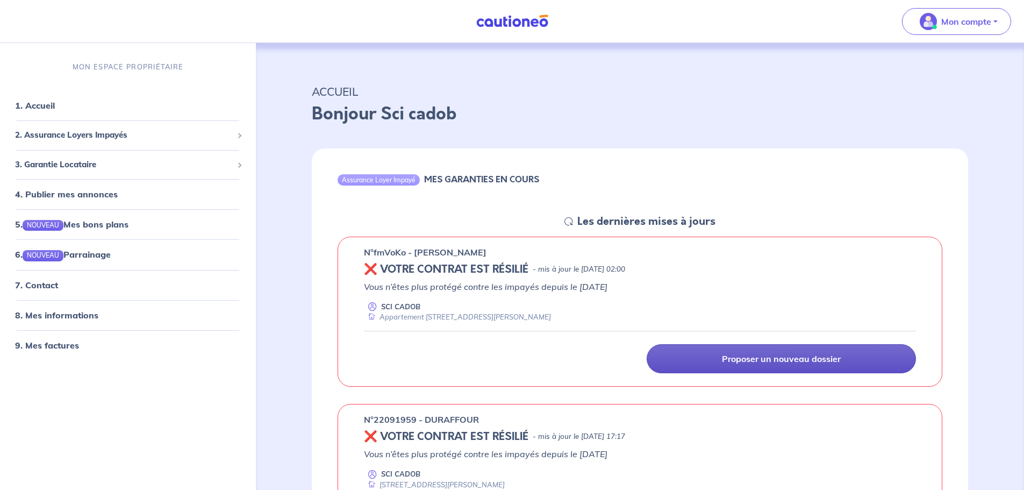
click at [690, 363] on link "Proposer un nouveau dossier" at bounding box center [780, 358] width 269 height 29
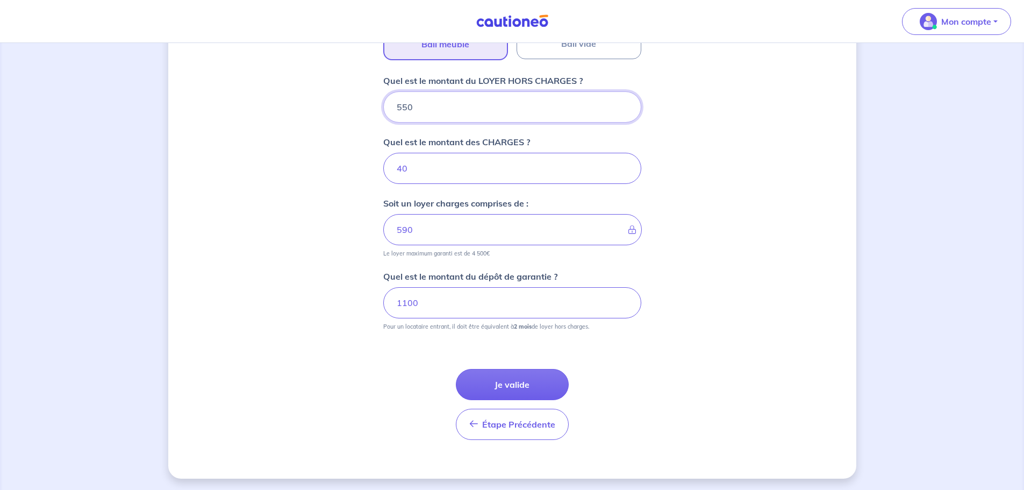
scroll to position [412, 0]
click at [521, 386] on button "Je valide" at bounding box center [512, 382] width 113 height 31
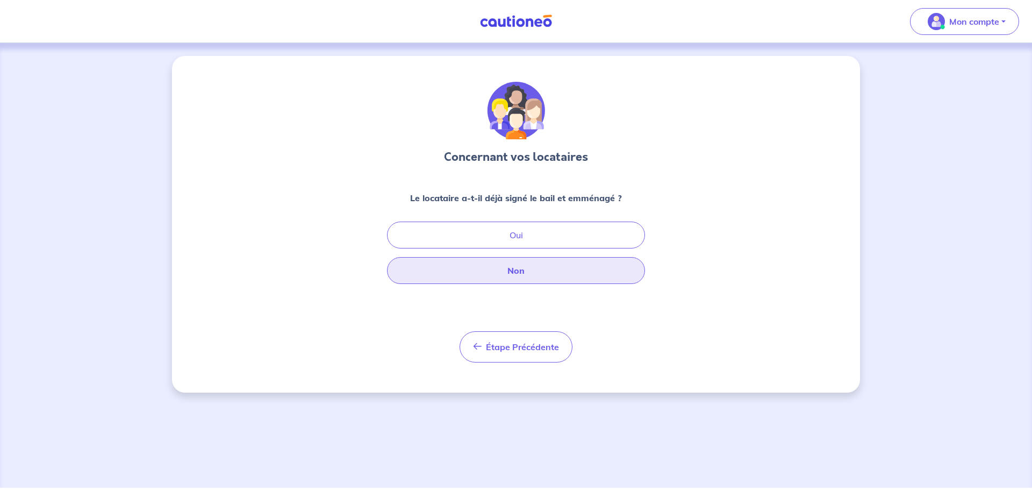
click at [514, 278] on button "Non" at bounding box center [516, 270] width 258 height 27
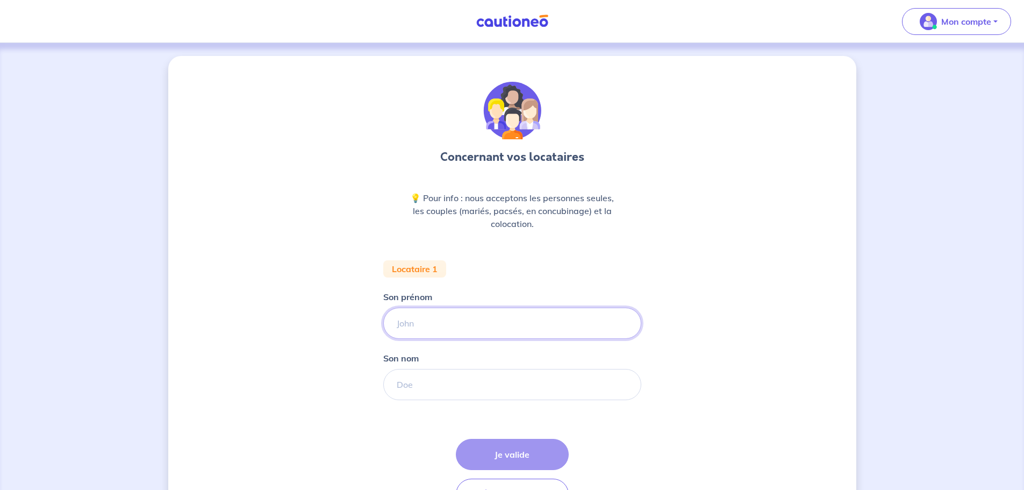
click at [495, 325] on input "Son prénom" at bounding box center [512, 322] width 258 height 31
type input "ANAIS"
click at [485, 380] on input "Son nom" at bounding box center [512, 384] width 258 height 31
type input "CHASSIBOUD"
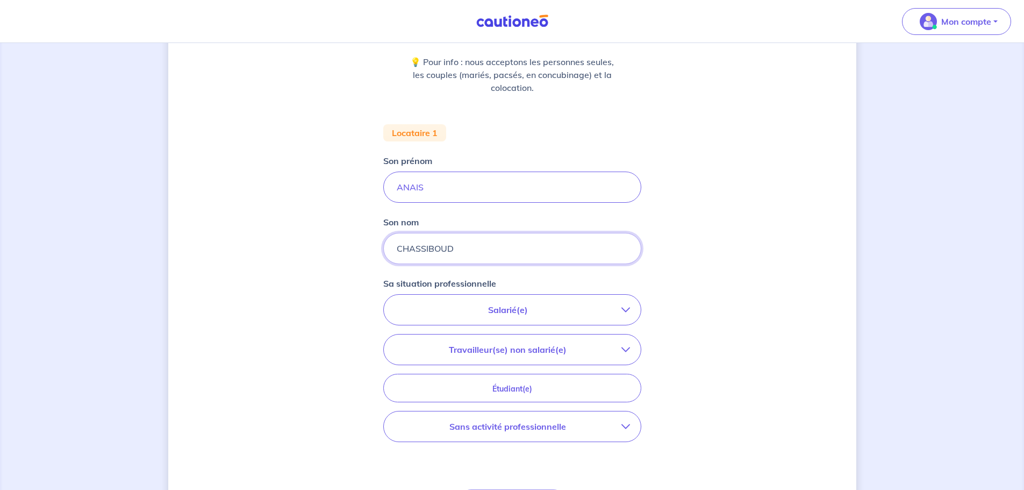
scroll to position [161, 0]
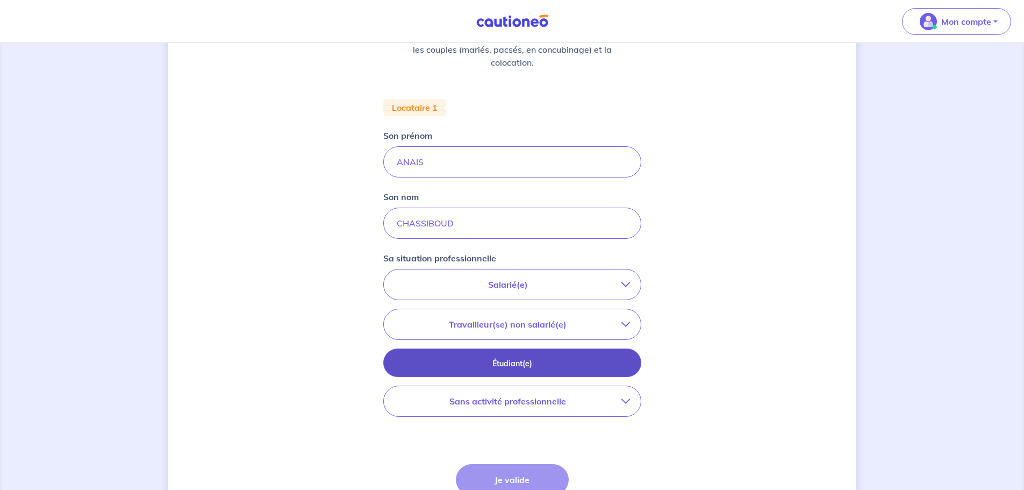
click at [570, 363] on p "Étudiant(e)" at bounding box center [512, 363] width 231 height 12
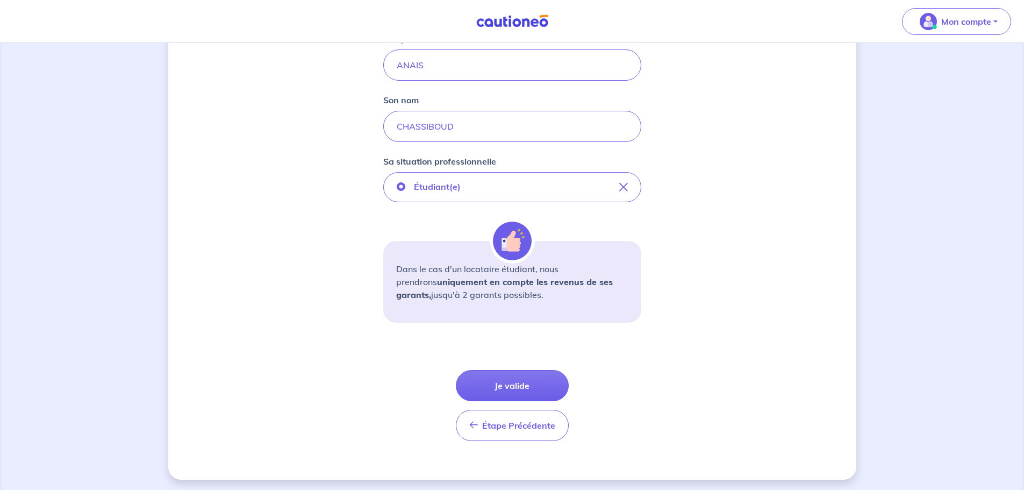
scroll to position [261, 0]
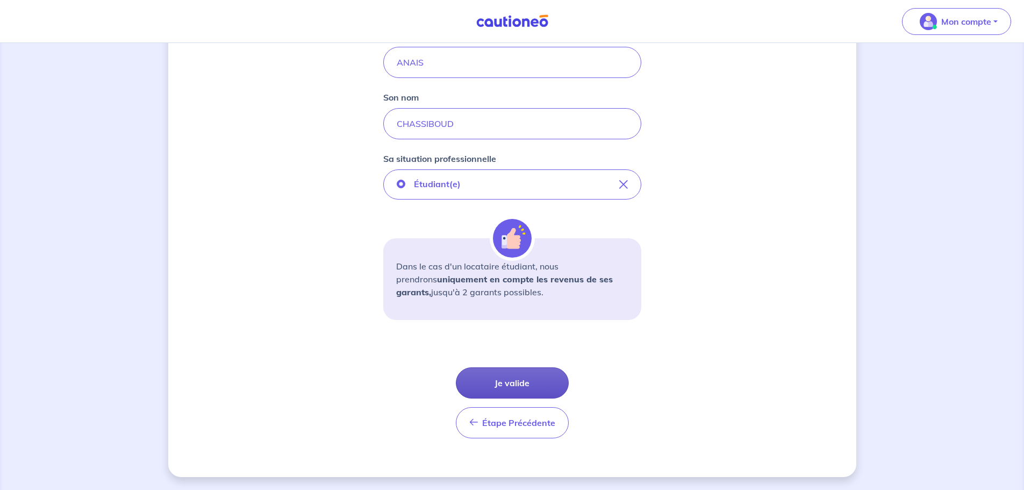
click at [529, 385] on button "Je valide" at bounding box center [512, 382] width 113 height 31
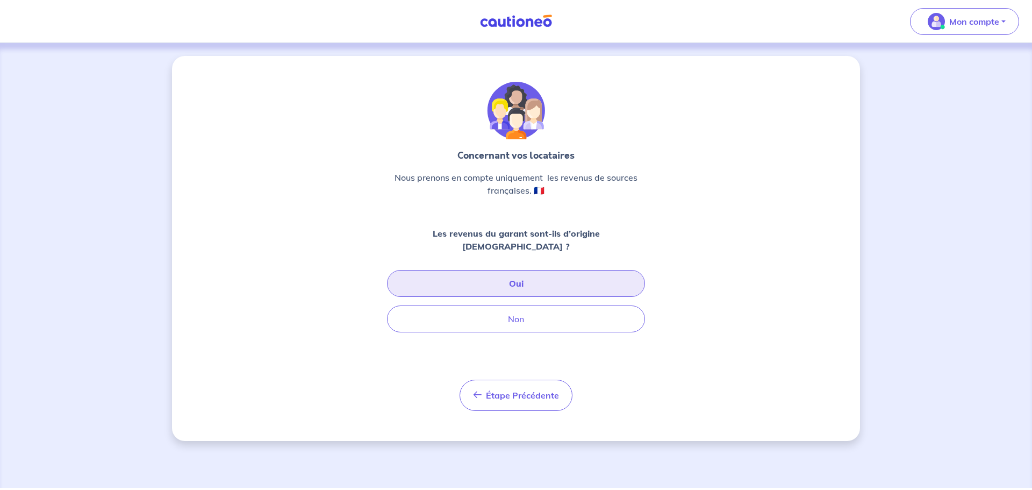
click at [514, 270] on button "Oui" at bounding box center [516, 283] width 258 height 27
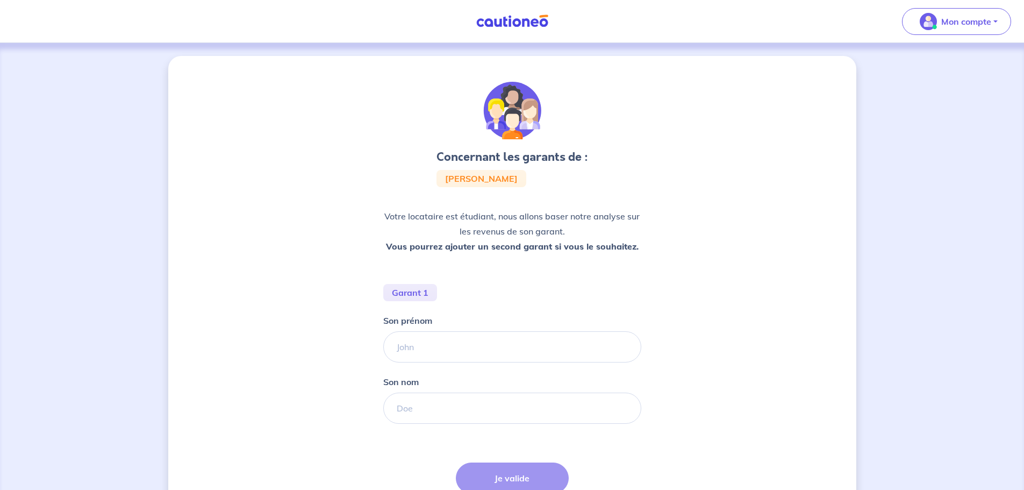
scroll to position [54, 0]
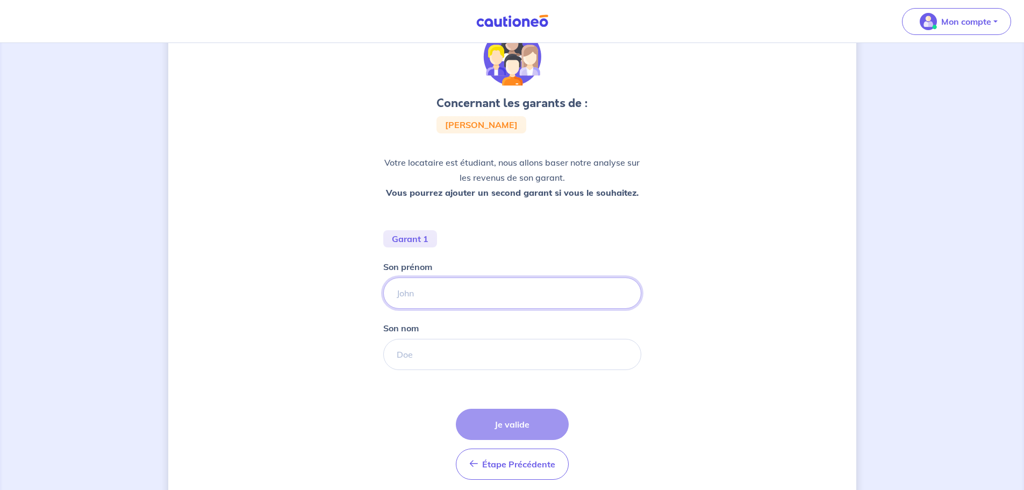
click at [493, 293] on input "Son prénom" at bounding box center [512, 292] width 258 height 31
type input "Cyrille"
click at [467, 342] on input "Son nom" at bounding box center [512, 354] width 258 height 31
type input "CHASSIBOUD"
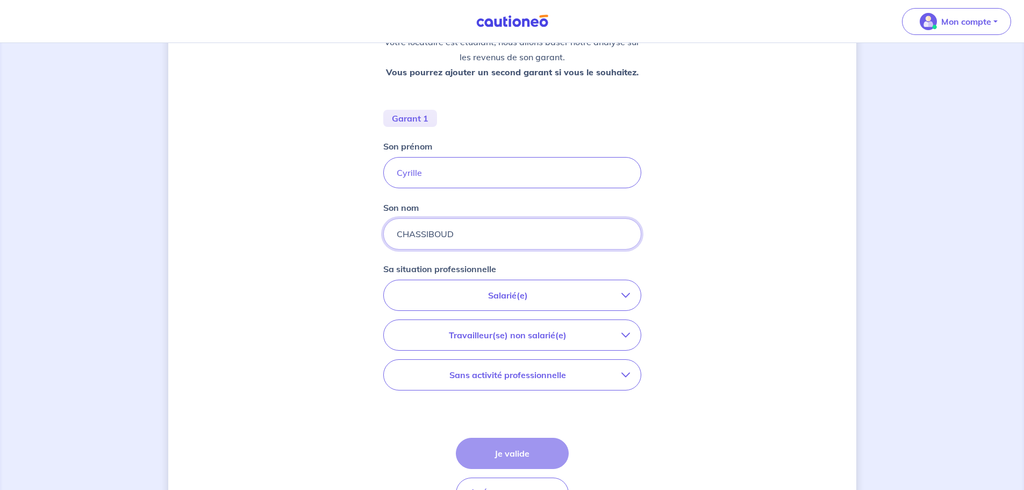
scroll to position [215, 0]
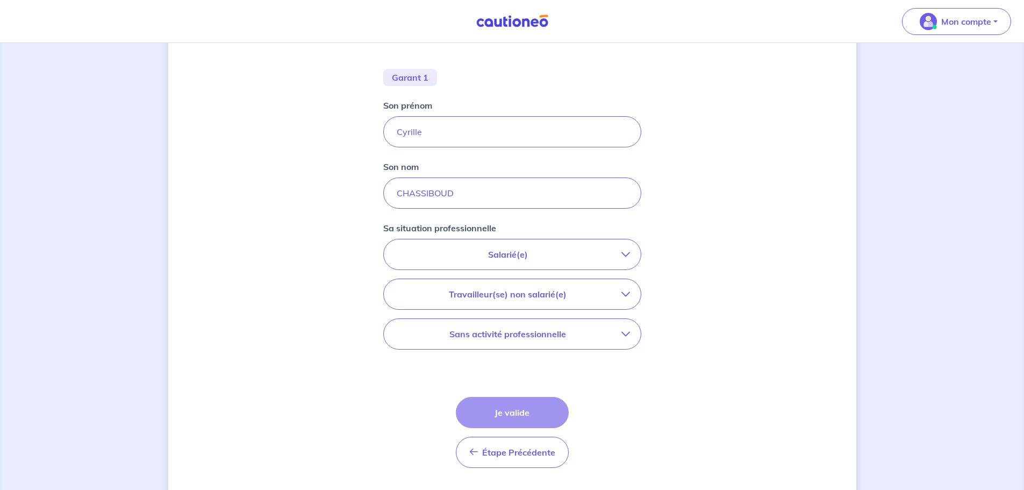
click at [526, 249] on p "Salarié(e)" at bounding box center [507, 254] width 227 height 13
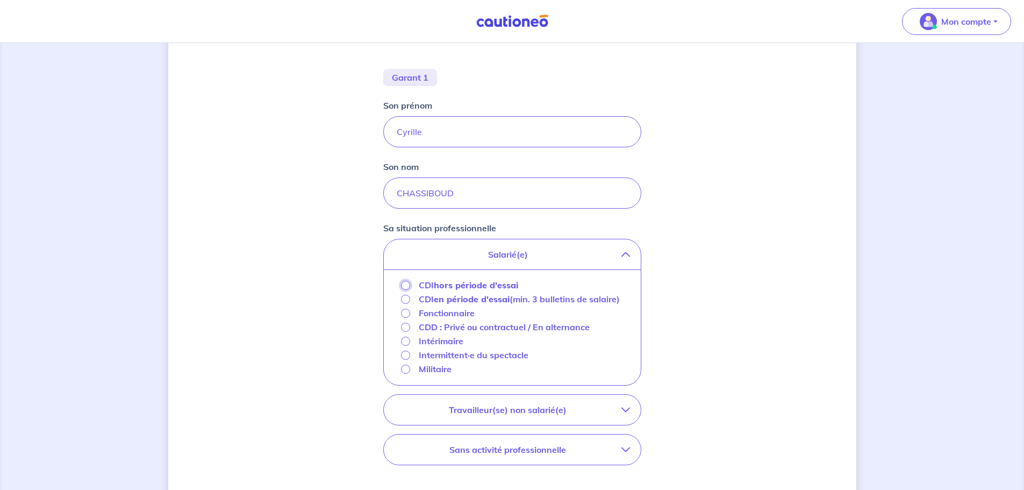
click at [406, 289] on input "CDI hors période d'essai" at bounding box center [405, 285] width 9 height 9
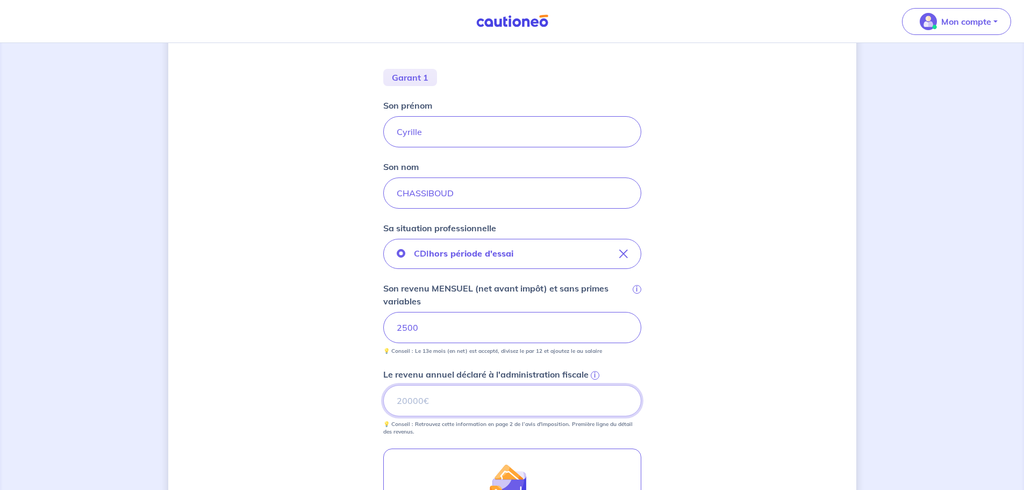
click at [428, 394] on input "Le revenu annuel déclaré à l'administration fiscale i" at bounding box center [512, 400] width 258 height 31
click at [594, 374] on span "i" at bounding box center [595, 375] width 9 height 9
click at [594, 385] on input "Le revenu annuel déclaré à l'administration fiscale i" at bounding box center [512, 400] width 258 height 31
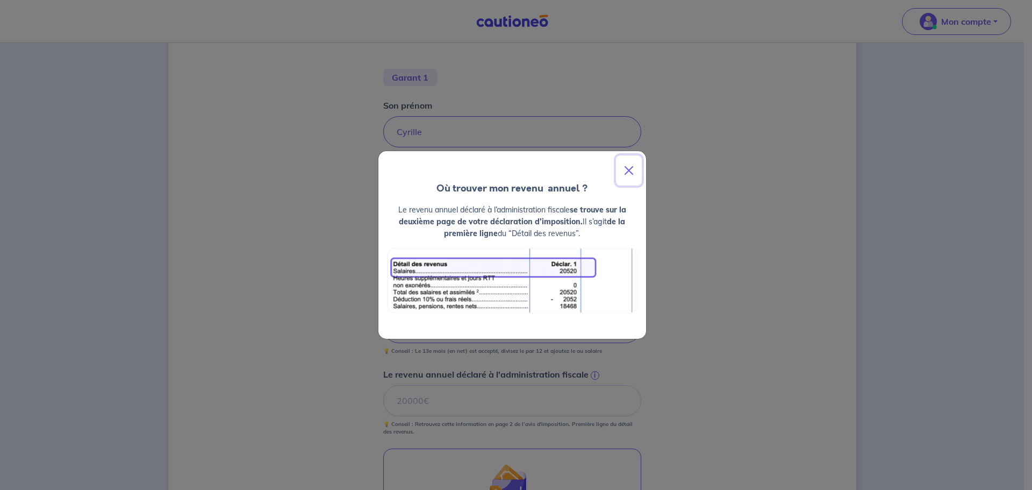
click at [631, 166] on button "Close" at bounding box center [629, 170] width 26 height 30
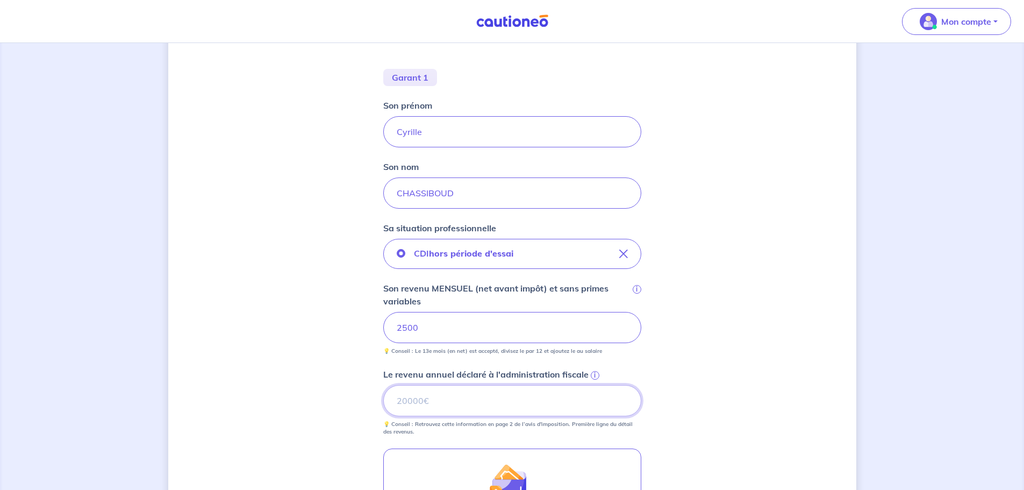
click at [476, 396] on input "Le revenu annuel déclaré à l'administration fiscale i" at bounding box center [512, 400] width 258 height 31
type input "30631"
click at [735, 313] on div "Concernant les garants de : [PERSON_NAME] Votre locataire est étudiant, nous al…" at bounding box center [512, 272] width 688 height 863
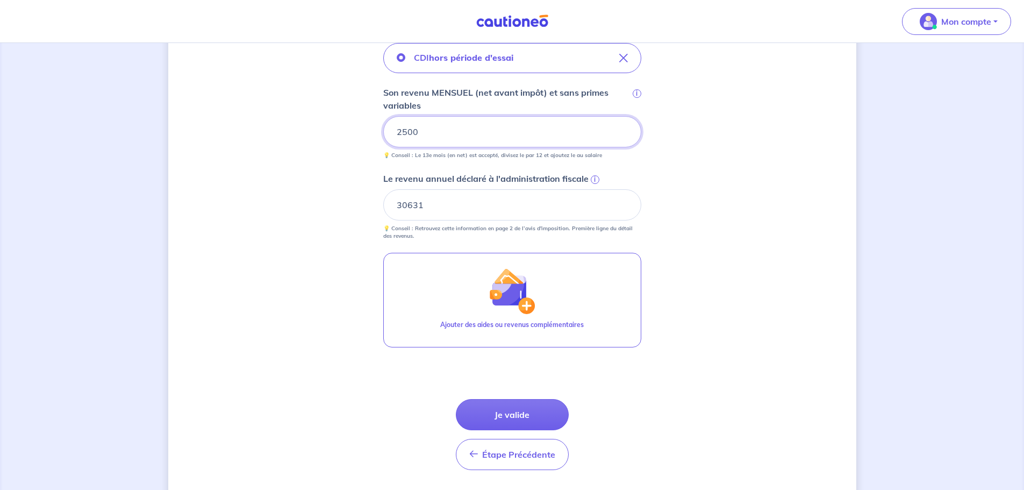
scroll to position [430, 0]
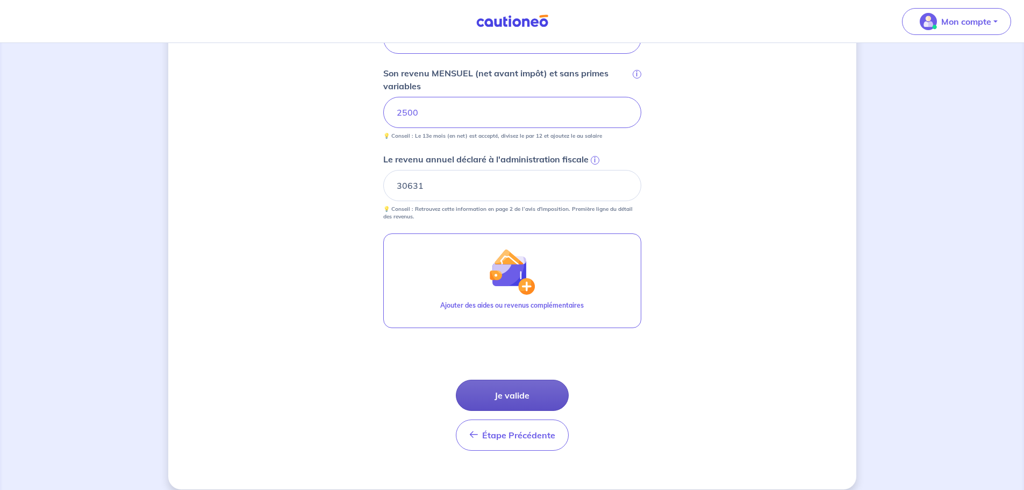
click at [531, 395] on button "Je valide" at bounding box center [512, 394] width 113 height 31
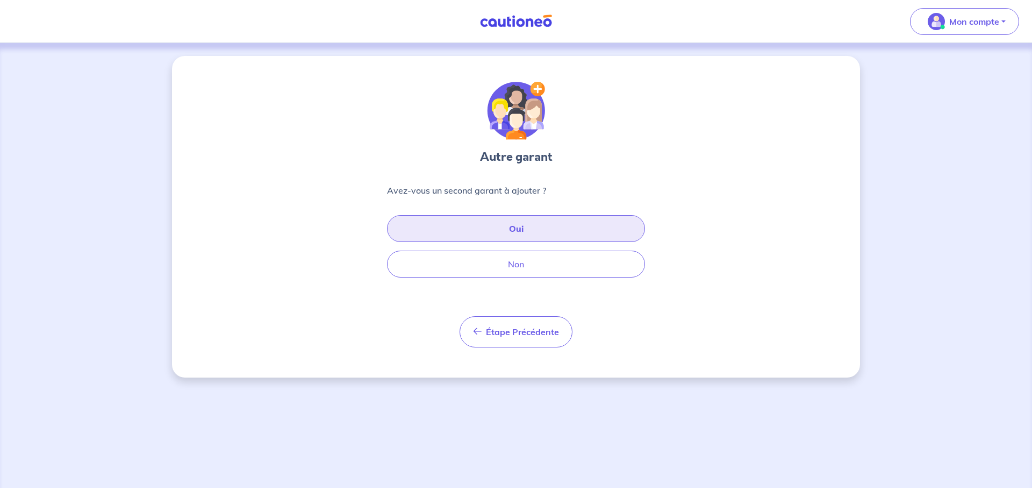
click at [512, 232] on button "Oui" at bounding box center [516, 228] width 258 height 27
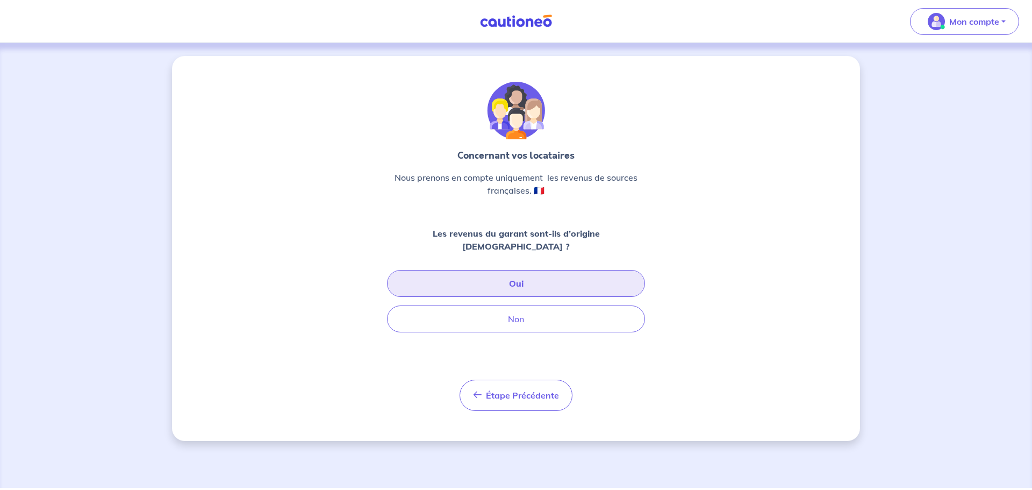
click at [510, 270] on button "Oui" at bounding box center [516, 283] width 258 height 27
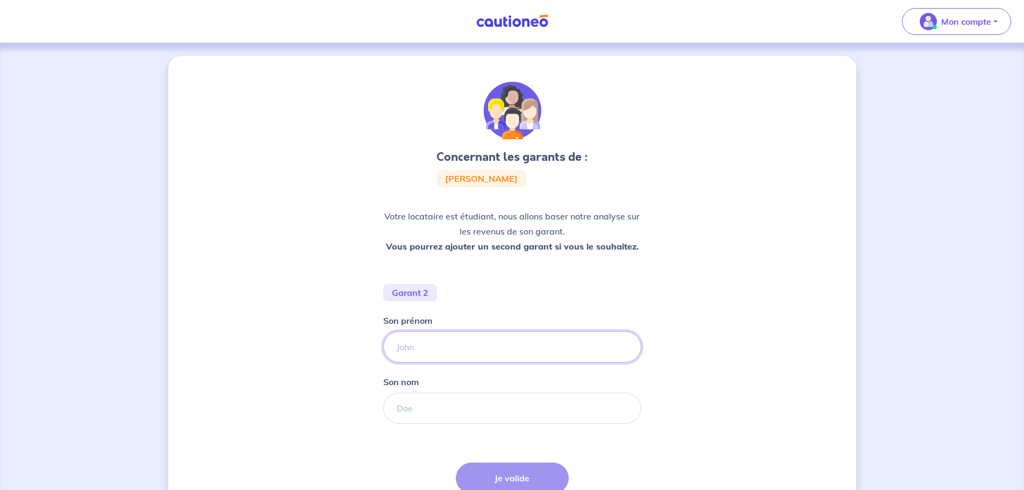
click at [466, 343] on input "Son prénom" at bounding box center [512, 346] width 258 height 31
type input "[PERSON_NAME]"
click at [452, 398] on input "Son nom" at bounding box center [512, 407] width 258 height 31
type input "[PERSON_NAME]"
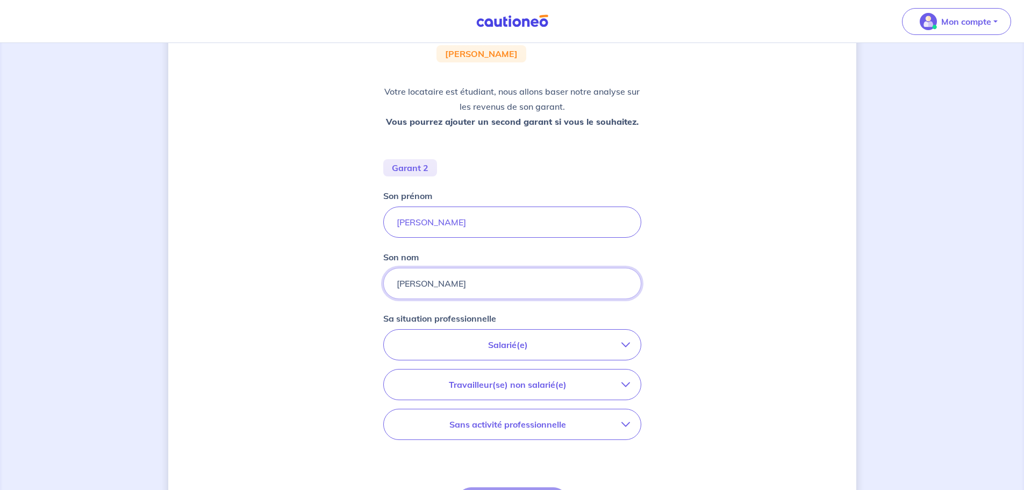
scroll to position [161, 0]
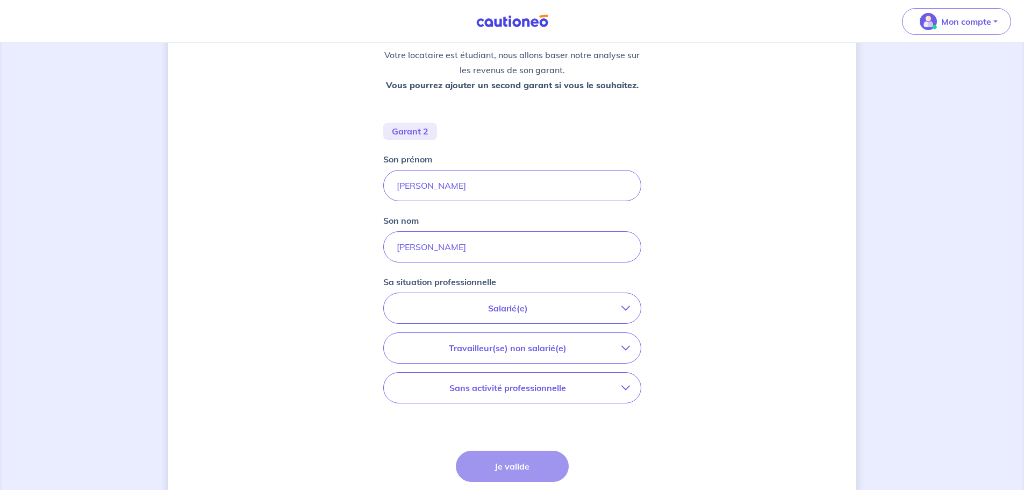
click at [545, 314] on p "Salarié(e)" at bounding box center [507, 307] width 227 height 13
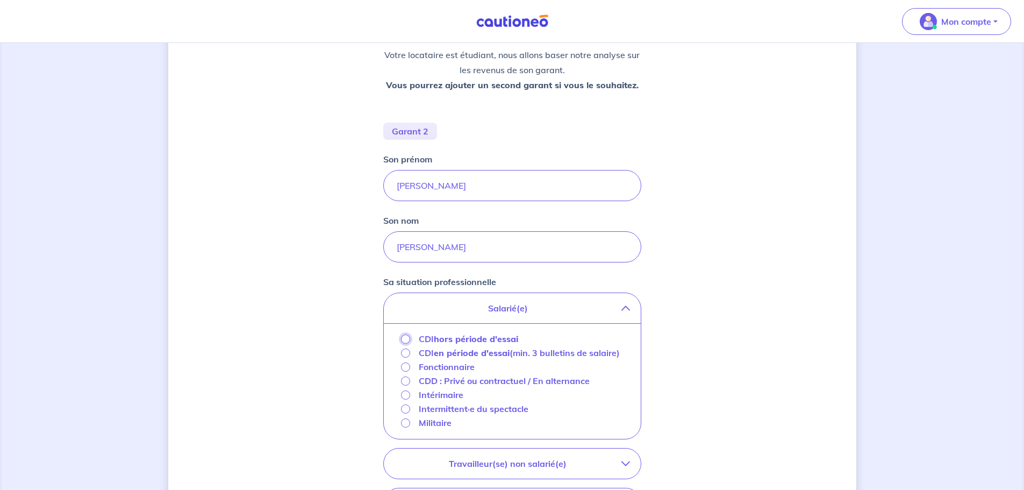
click at [406, 341] on input "CDI hors période d'essai" at bounding box center [405, 338] width 9 height 9
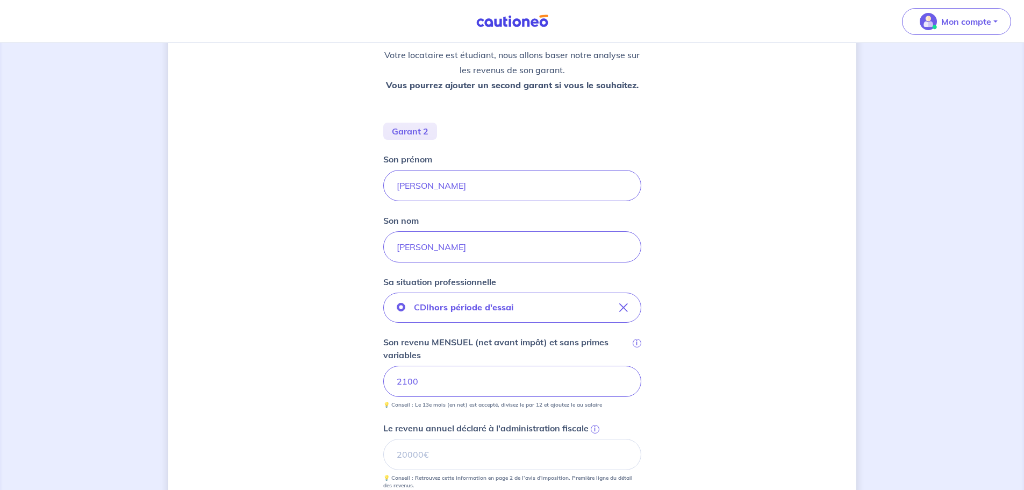
click at [709, 257] on div "Concernant les garants de : [PERSON_NAME] Votre locataire est étudiant, nous al…" at bounding box center [512, 326] width 688 height 863
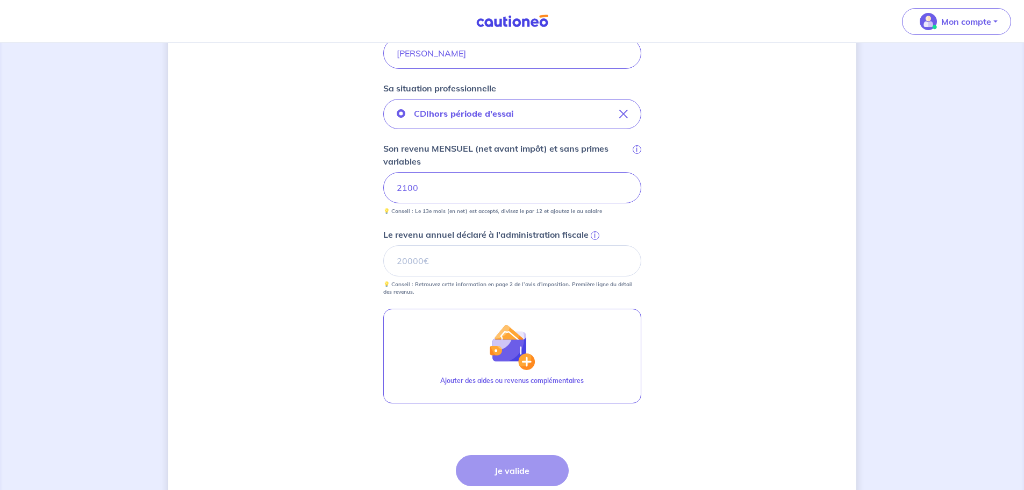
scroll to position [376, 0]
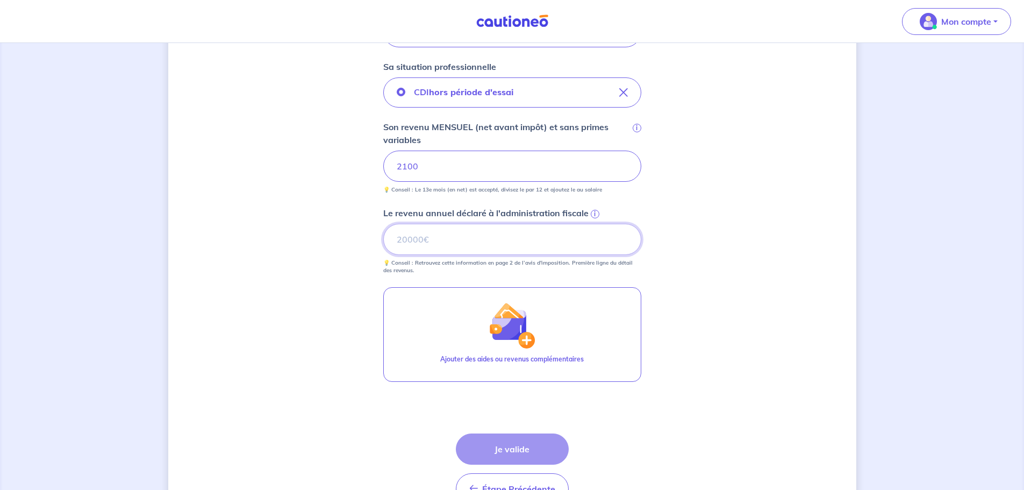
click at [478, 250] on input "Le revenu annuel déclaré à l'administration fiscale i" at bounding box center [512, 239] width 258 height 31
type input "29951"
click at [708, 272] on div "Concernant les garants de : [PERSON_NAME] Votre locataire est étudiant, nous al…" at bounding box center [512, 111] width 688 height 863
click at [499, 452] on button "Je valide" at bounding box center [512, 448] width 113 height 31
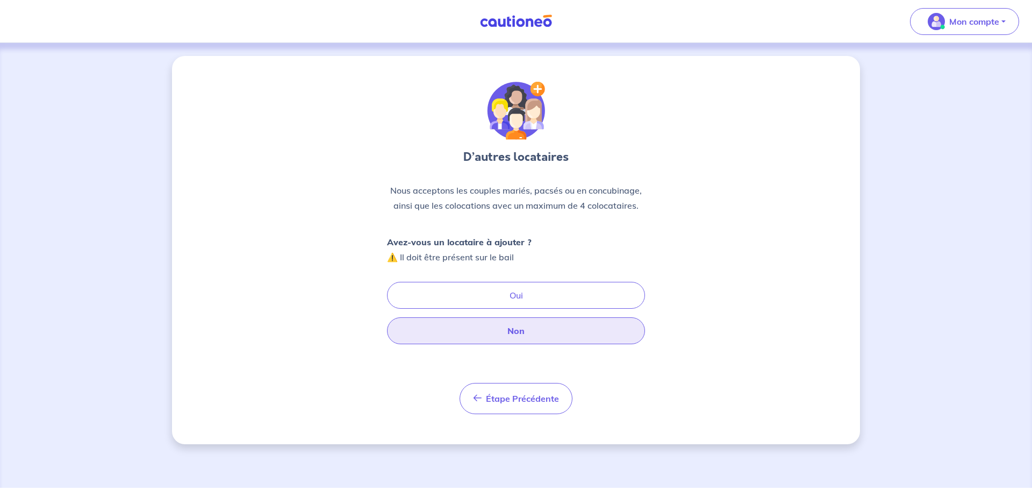
click at [523, 337] on button "Non" at bounding box center [516, 330] width 258 height 27
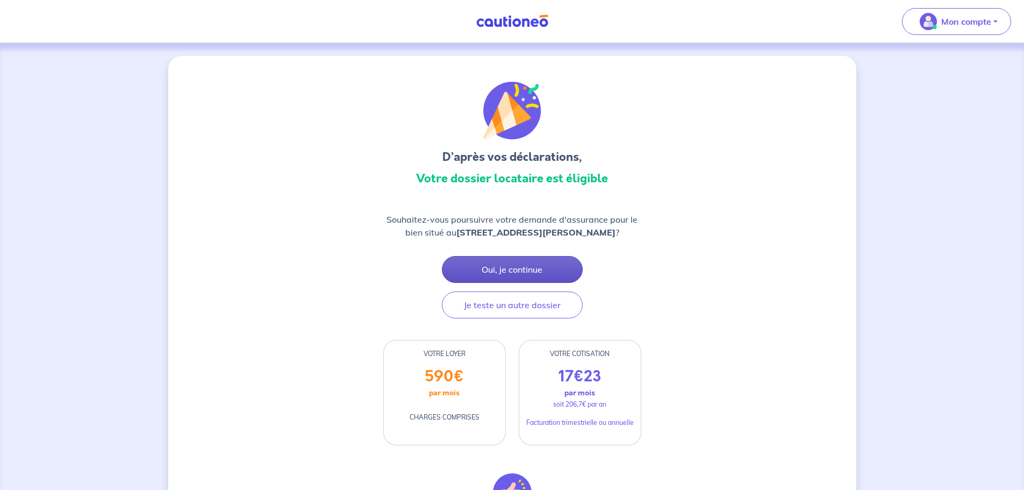
click at [512, 266] on button "Oui, je continue" at bounding box center [512, 269] width 141 height 27
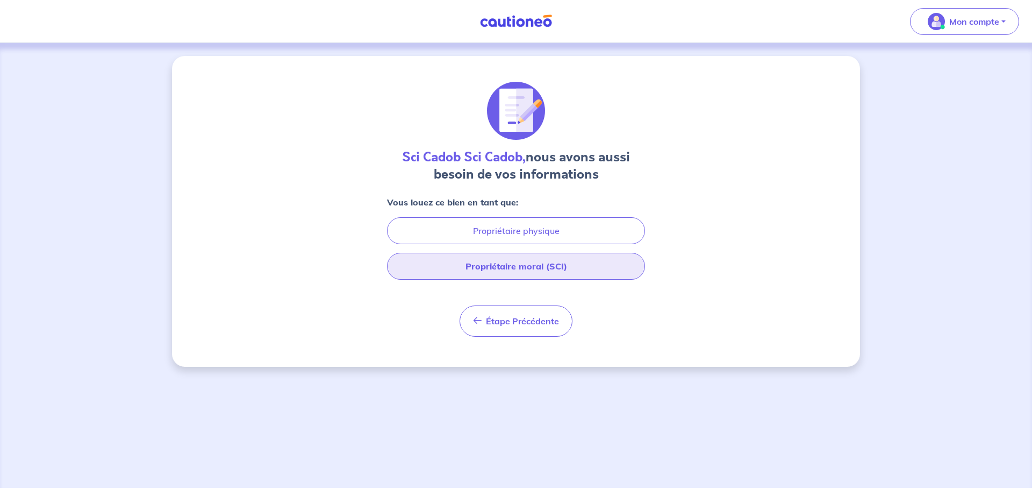
click at [564, 268] on button "Propriétaire moral (SCI)" at bounding box center [516, 266] width 258 height 27
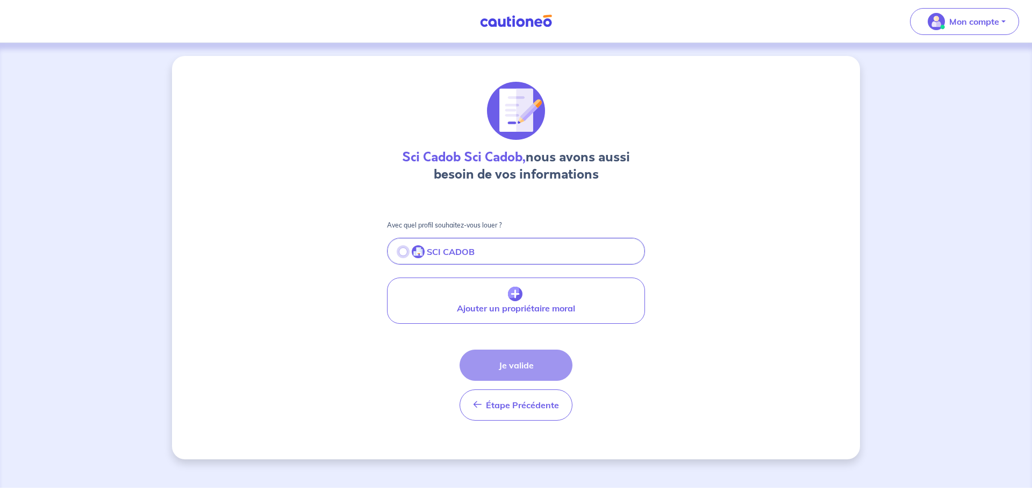
click at [404, 252] on input "radio" at bounding box center [403, 251] width 9 height 9
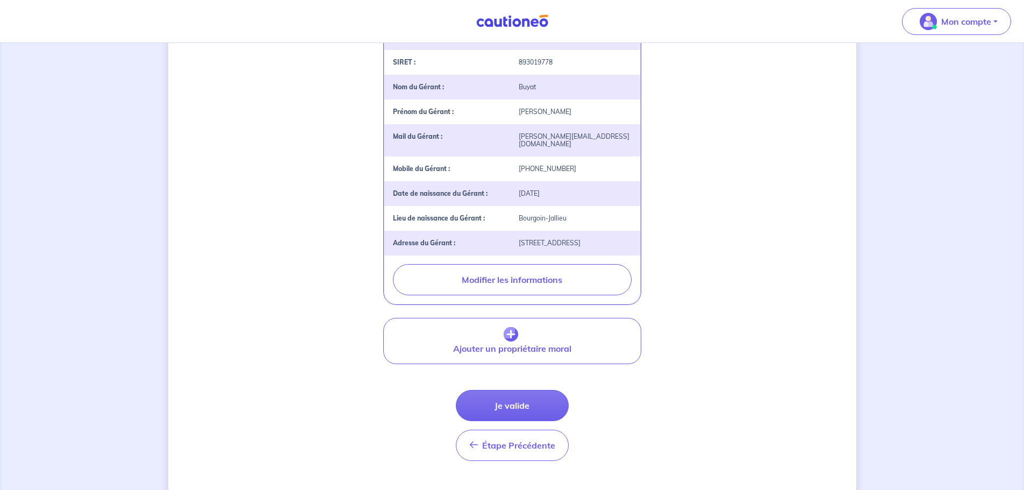
scroll to position [261, 0]
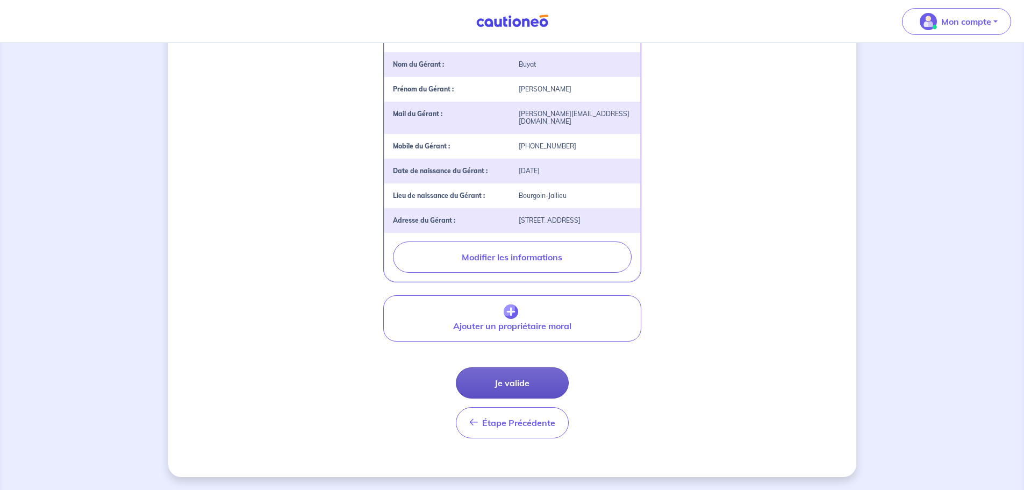
click at [521, 383] on button "Je valide" at bounding box center [512, 382] width 113 height 31
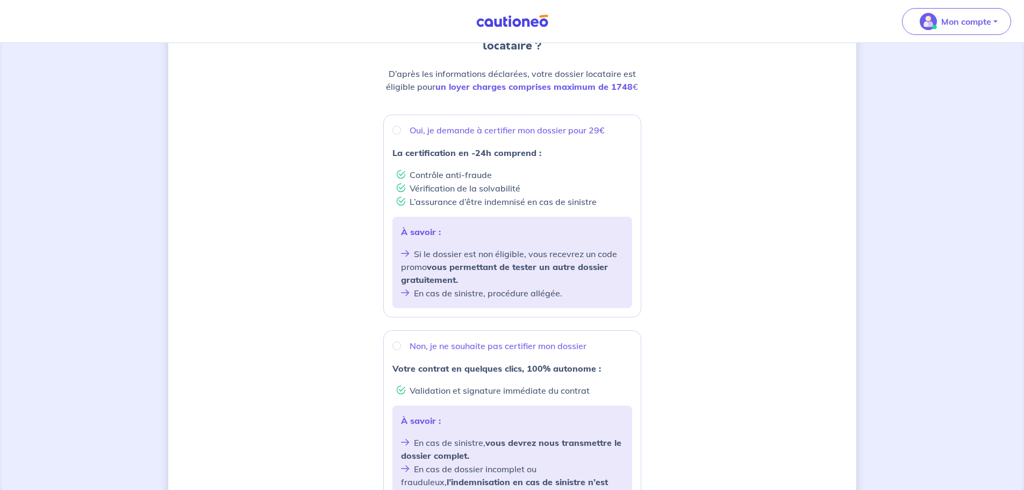
scroll to position [161, 0]
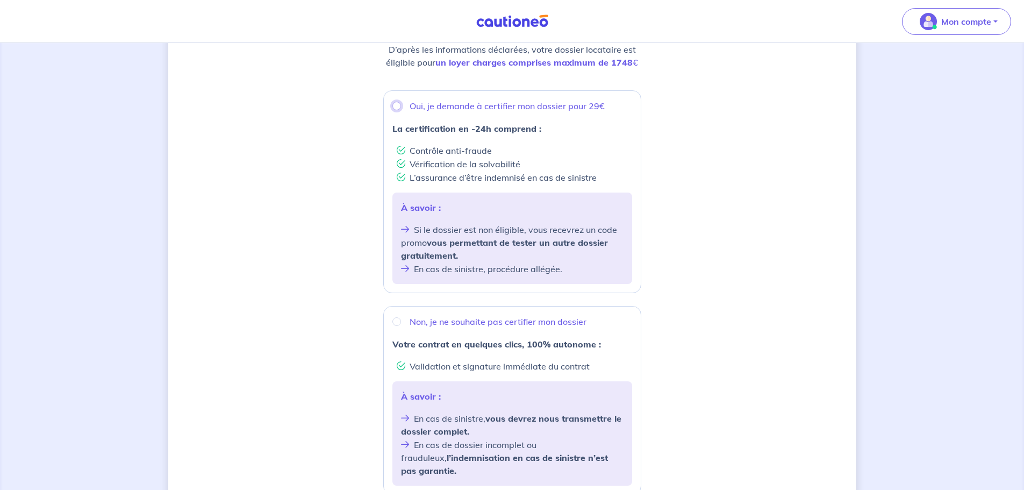
click at [396, 107] on input "Oui, je demande à certifier mon dossier pour 29€" at bounding box center [396, 106] width 9 height 9
radio input "true"
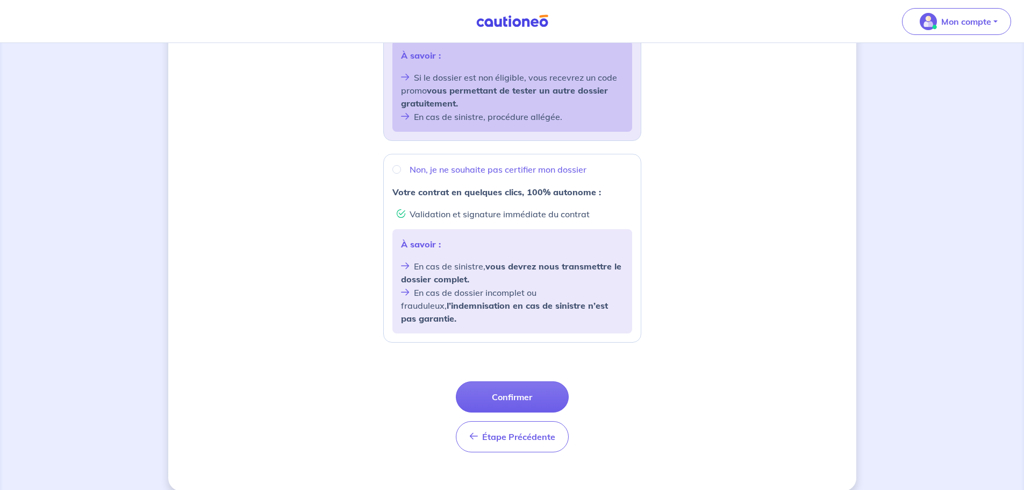
scroll to position [314, 0]
click at [529, 391] on button "Confirmer" at bounding box center [512, 395] width 113 height 31
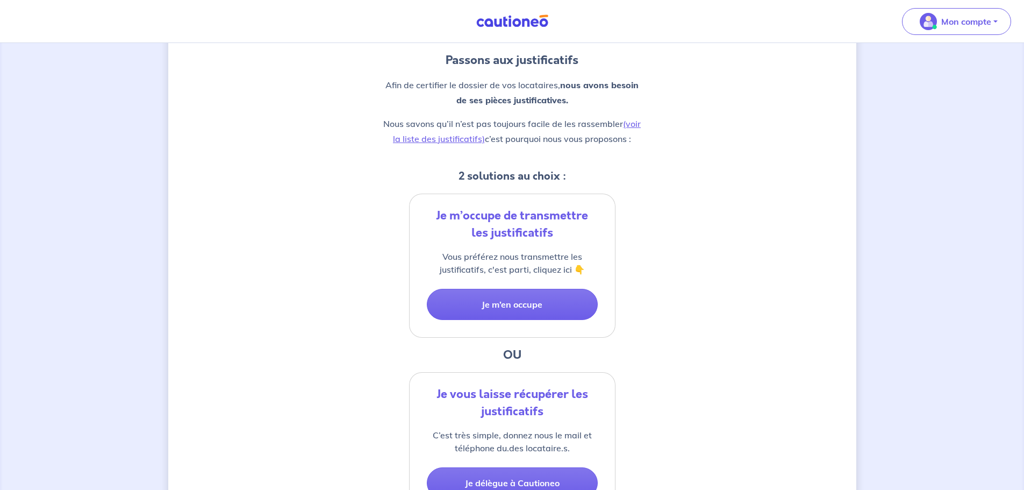
scroll to position [161, 0]
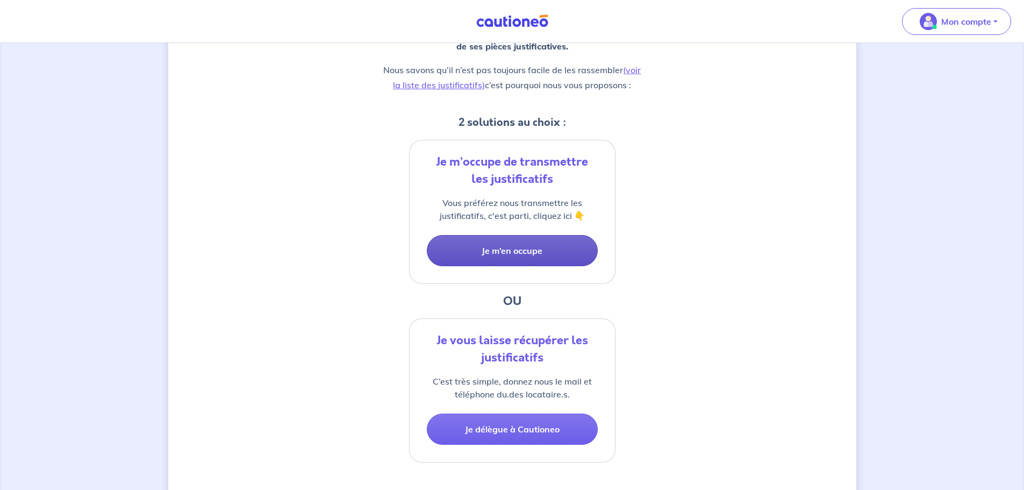
click at [542, 258] on button "Je m’en occupe" at bounding box center [512, 250] width 171 height 31
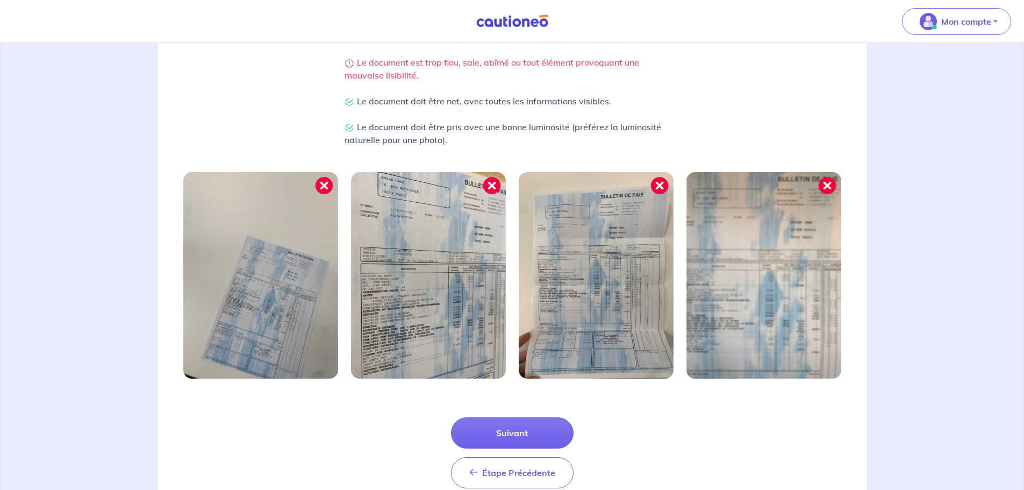
scroll to position [269, 0]
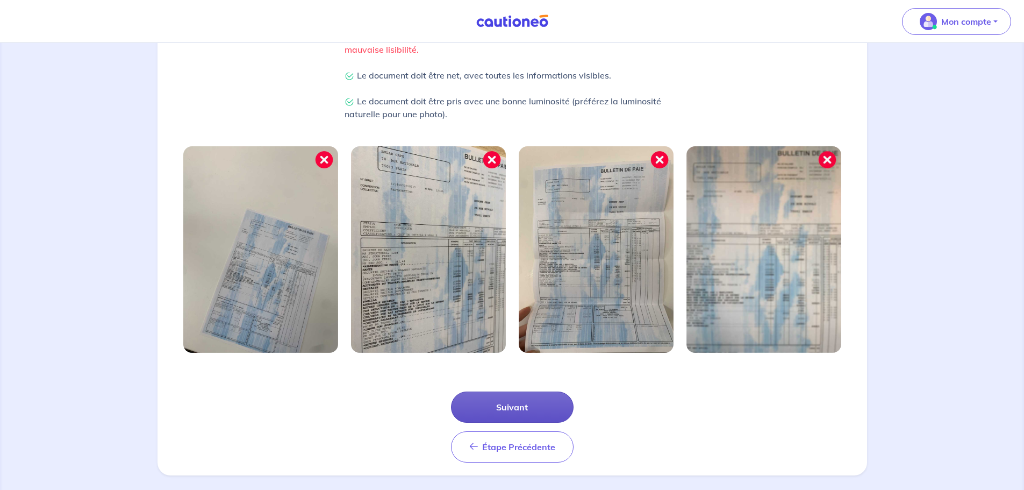
click at [516, 409] on button "Suivant" at bounding box center [512, 406] width 123 height 31
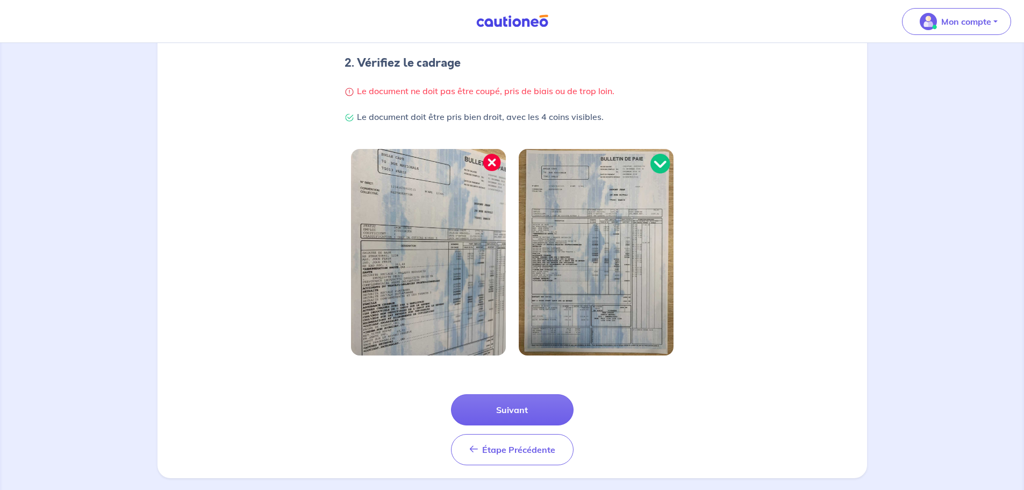
scroll to position [215, 0]
click at [521, 416] on button "Suivant" at bounding box center [512, 408] width 123 height 31
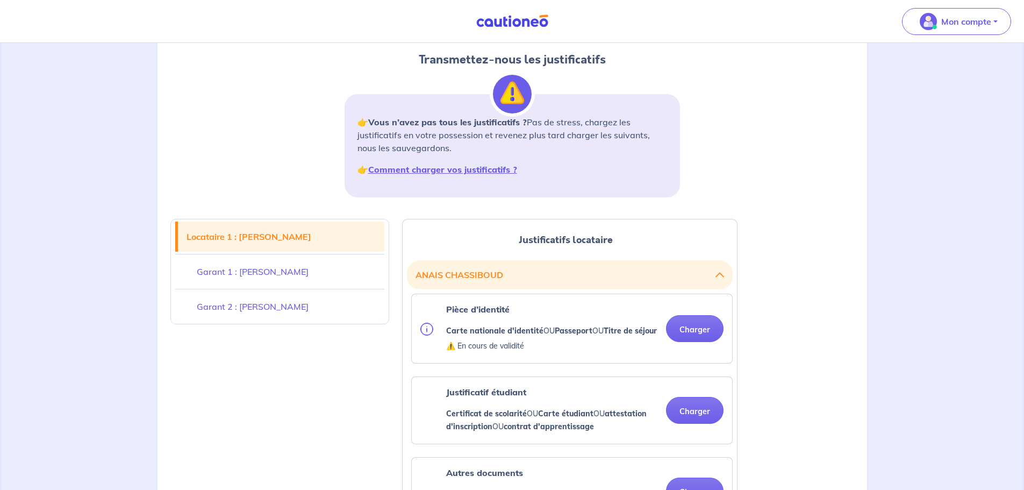
scroll to position [107, 0]
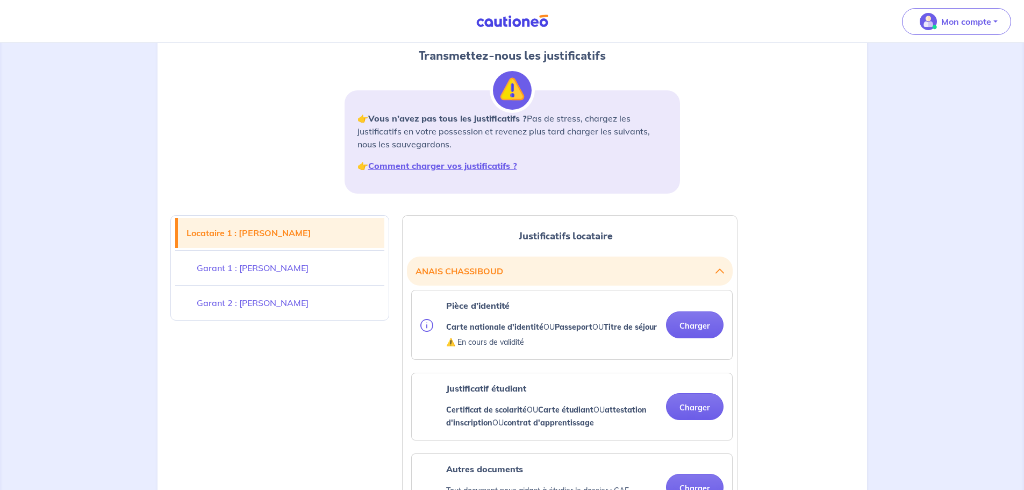
click at [691, 329] on button "Charger" at bounding box center [694, 324] width 57 height 27
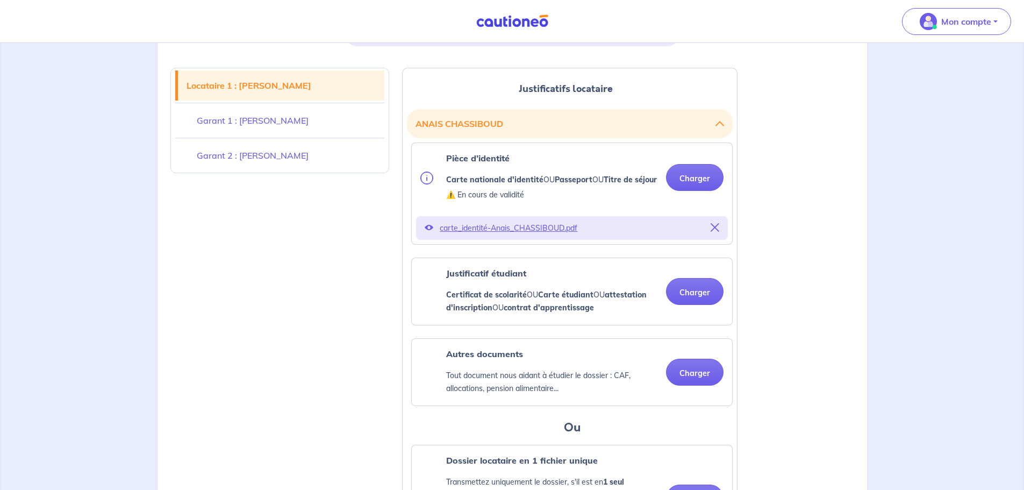
scroll to position [269, 0]
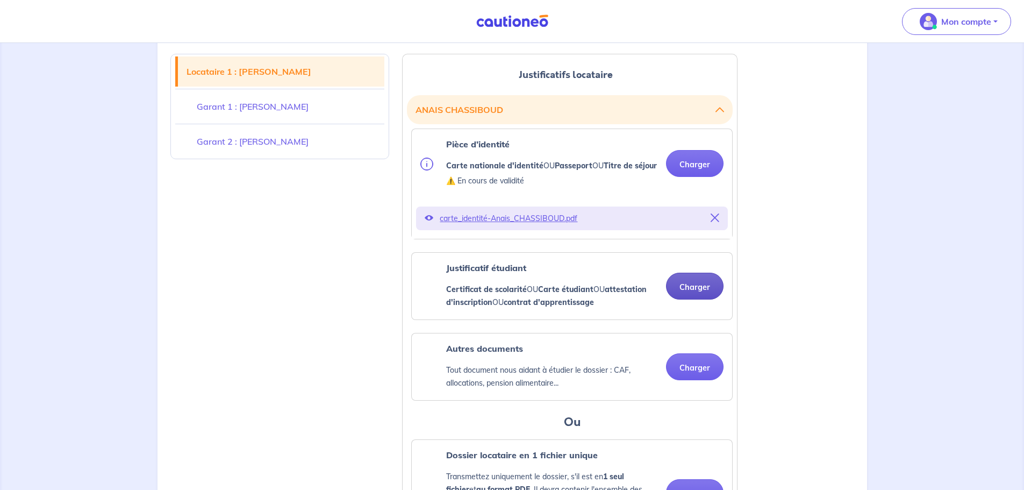
click at [677, 296] on button "Charger" at bounding box center [694, 285] width 57 height 27
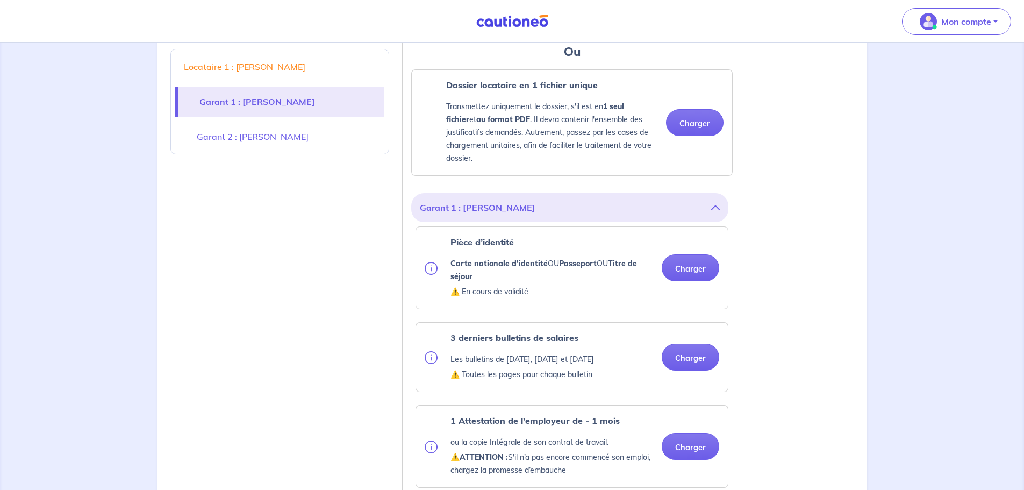
scroll to position [699, 0]
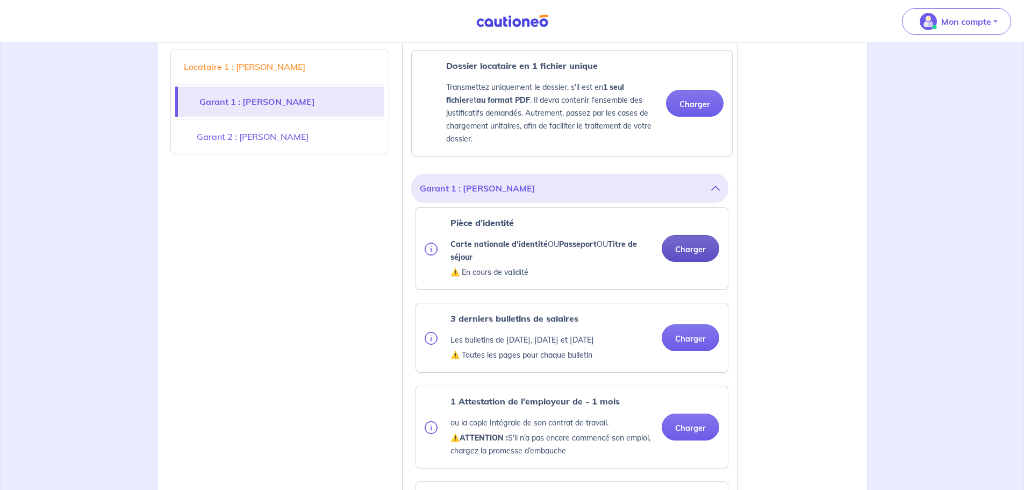
click at [681, 262] on button "Charger" at bounding box center [690, 248] width 57 height 27
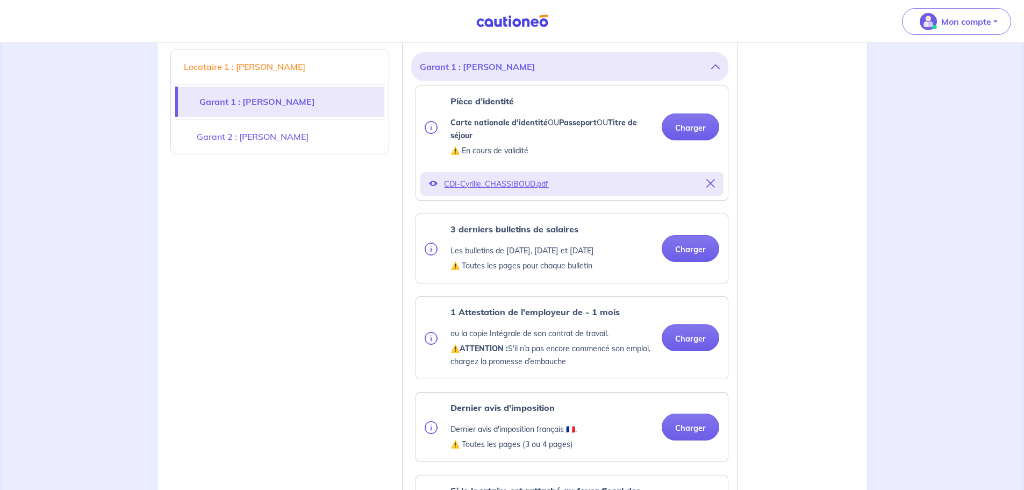
scroll to position [860, 0]
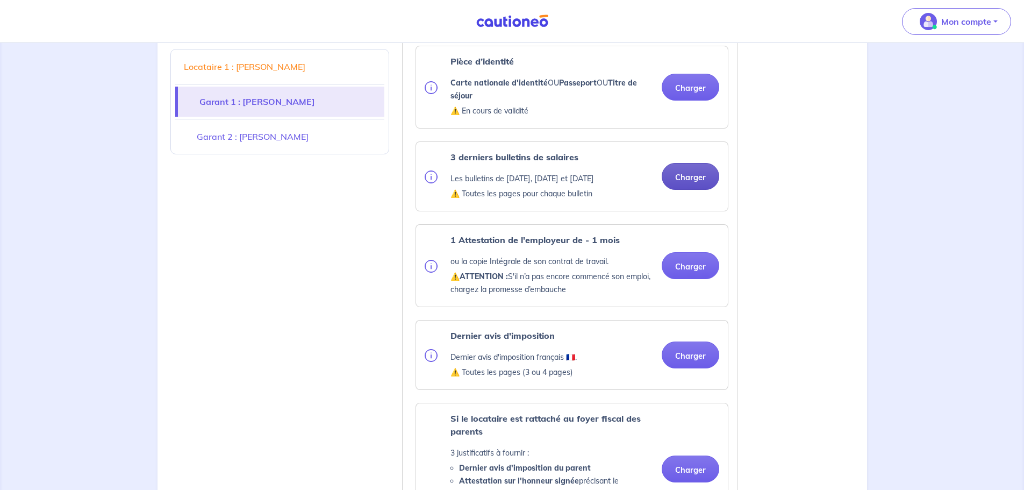
click at [679, 190] on button "Charger" at bounding box center [690, 176] width 57 height 27
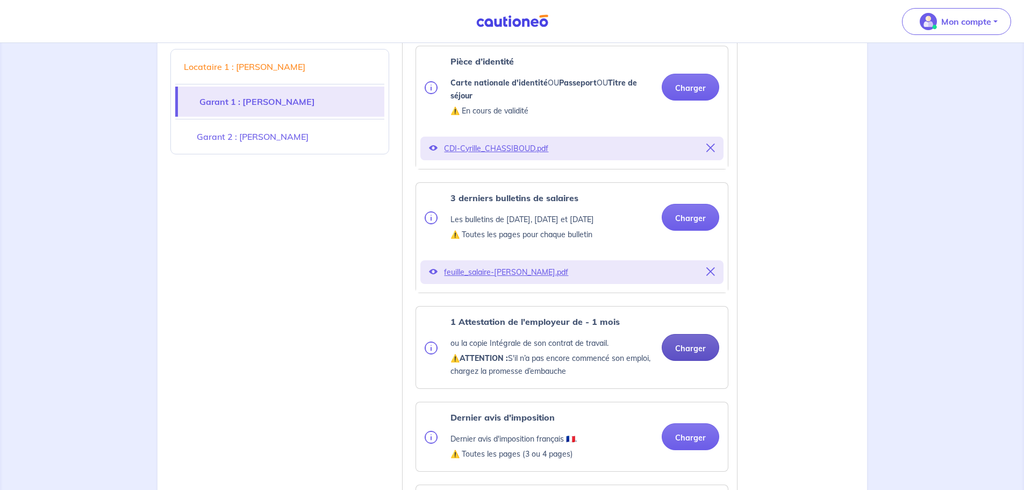
click at [688, 361] on button "Charger" at bounding box center [690, 347] width 57 height 27
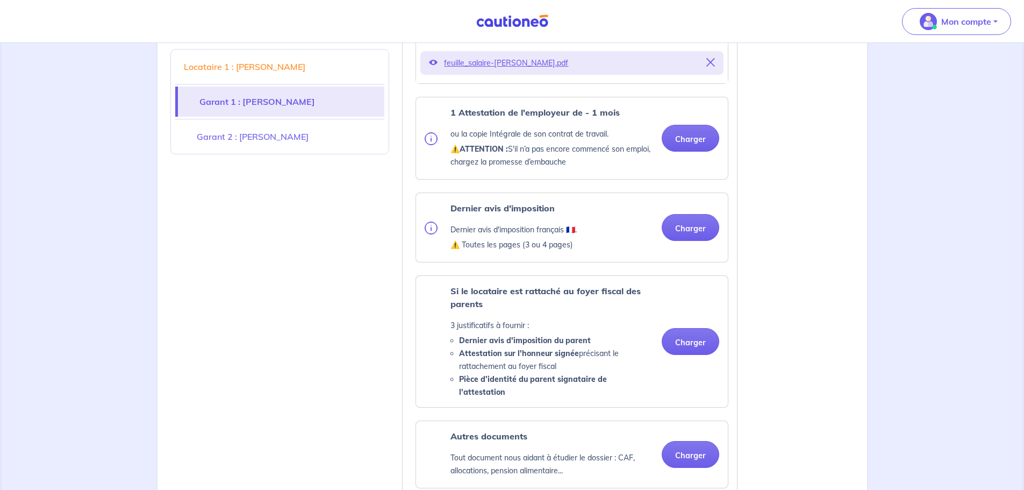
scroll to position [1075, 0]
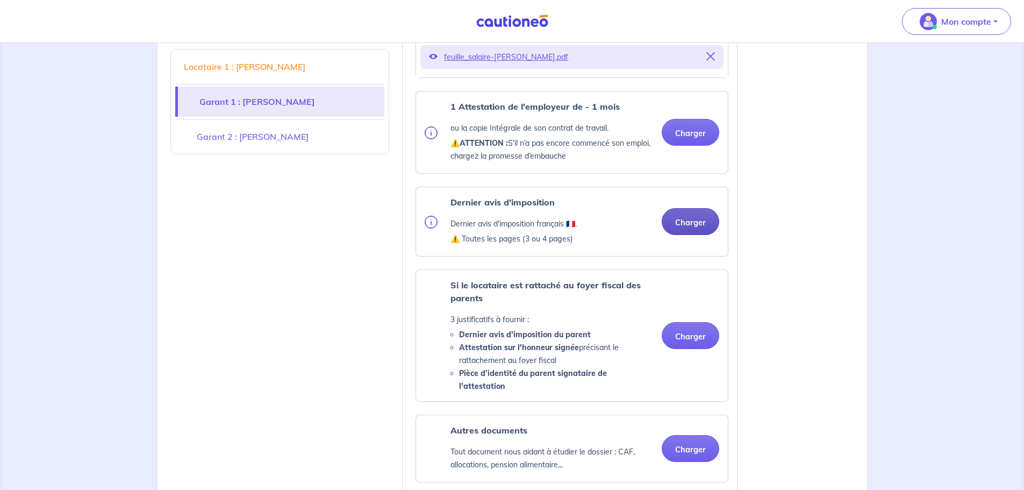
click at [674, 235] on button "Charger" at bounding box center [690, 221] width 57 height 27
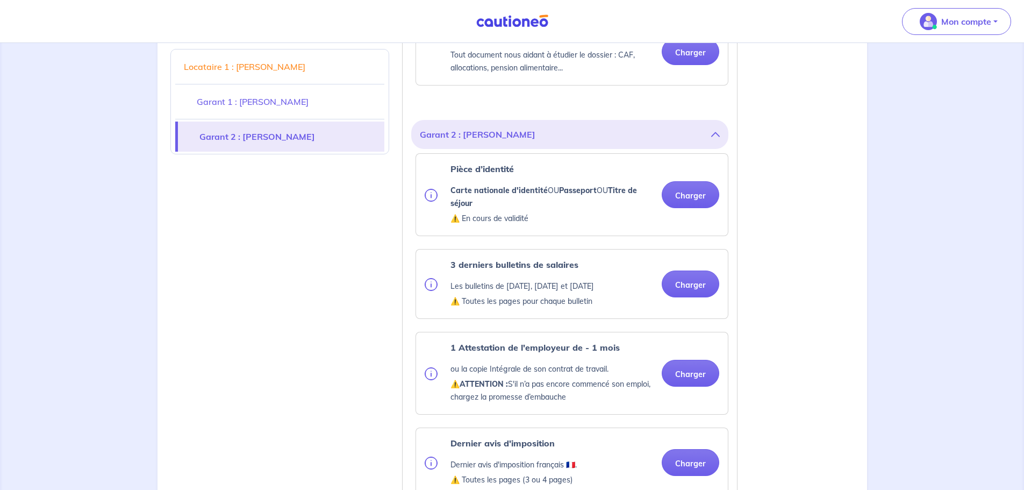
scroll to position [1558, 0]
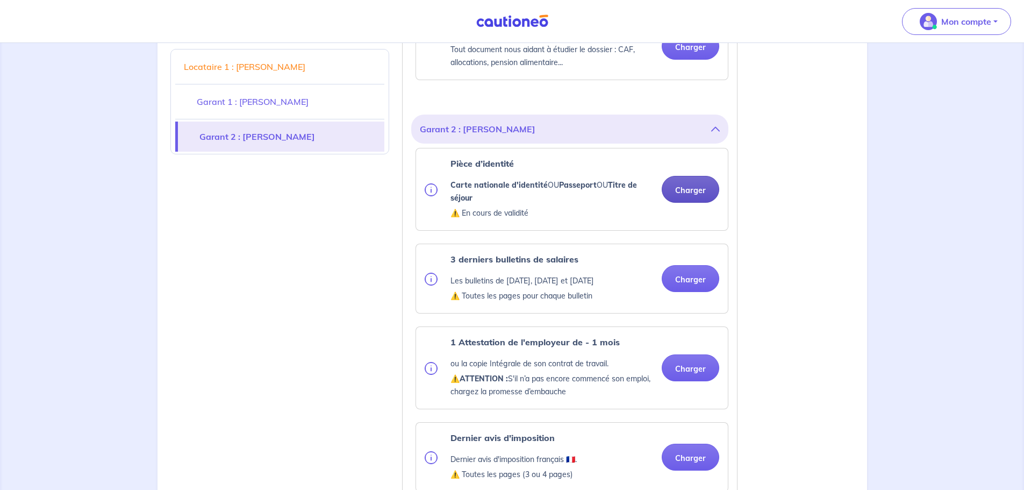
click at [680, 185] on button "Charger" at bounding box center [690, 189] width 57 height 27
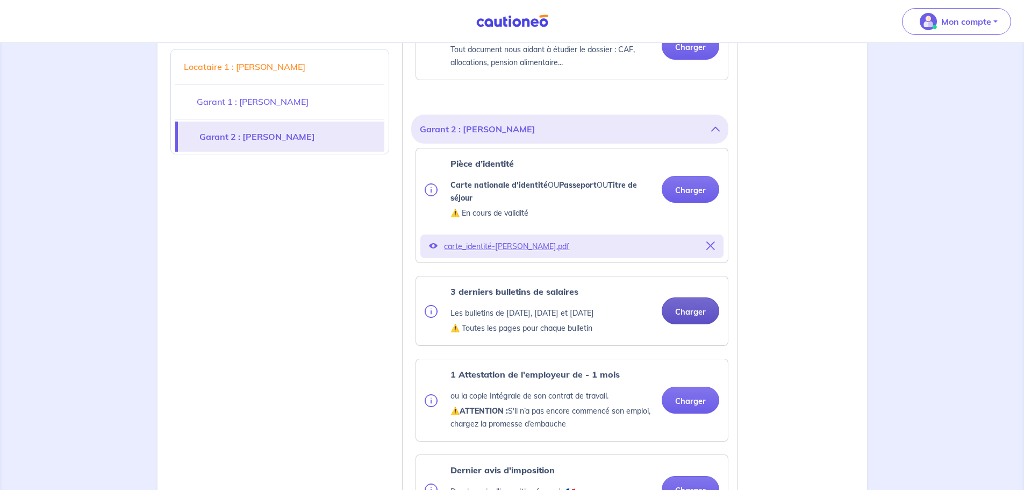
click at [684, 313] on button "Charger" at bounding box center [690, 310] width 57 height 27
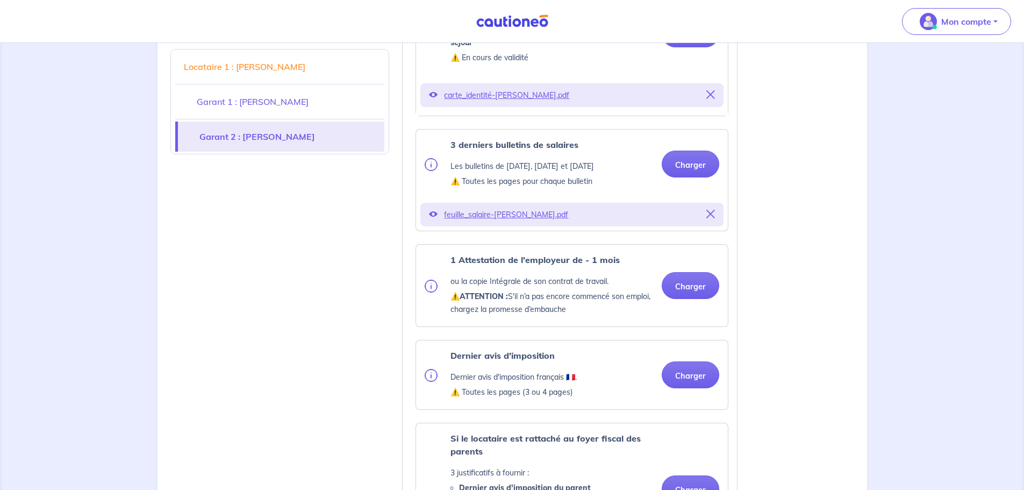
scroll to position [1720, 0]
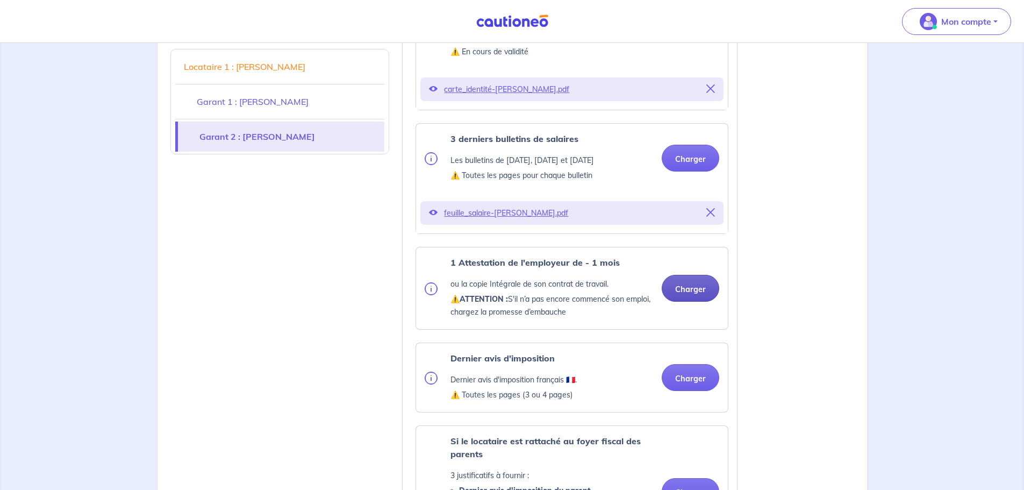
click at [679, 288] on button "Charger" at bounding box center [690, 288] width 57 height 27
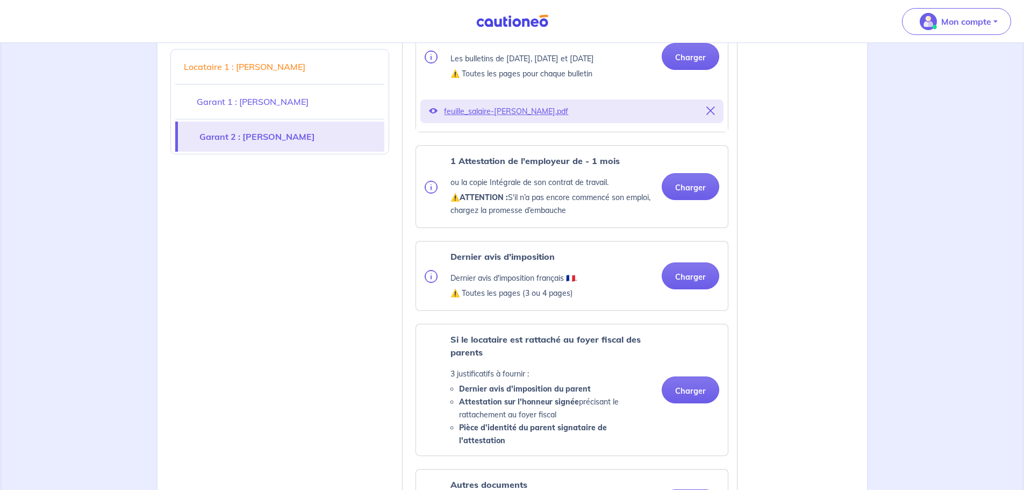
scroll to position [1881, 0]
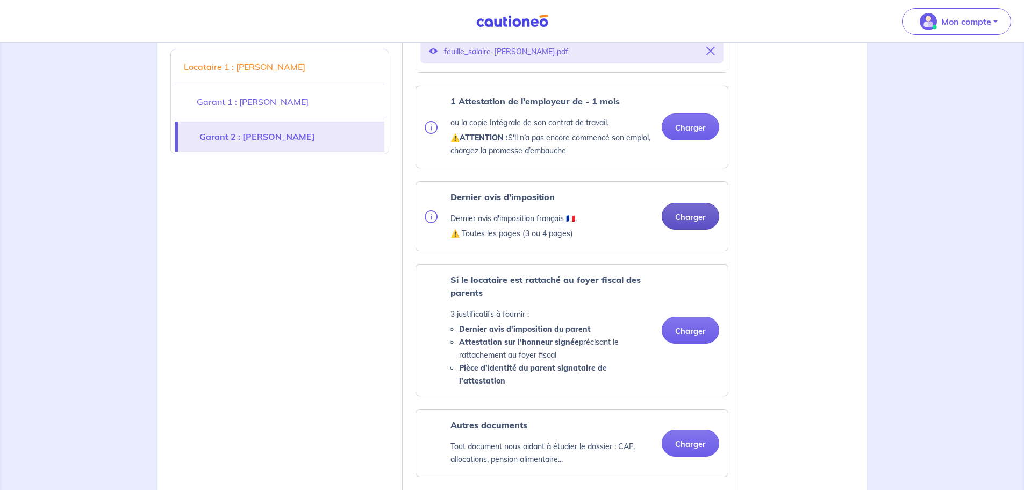
click at [679, 222] on button "Charger" at bounding box center [690, 216] width 57 height 27
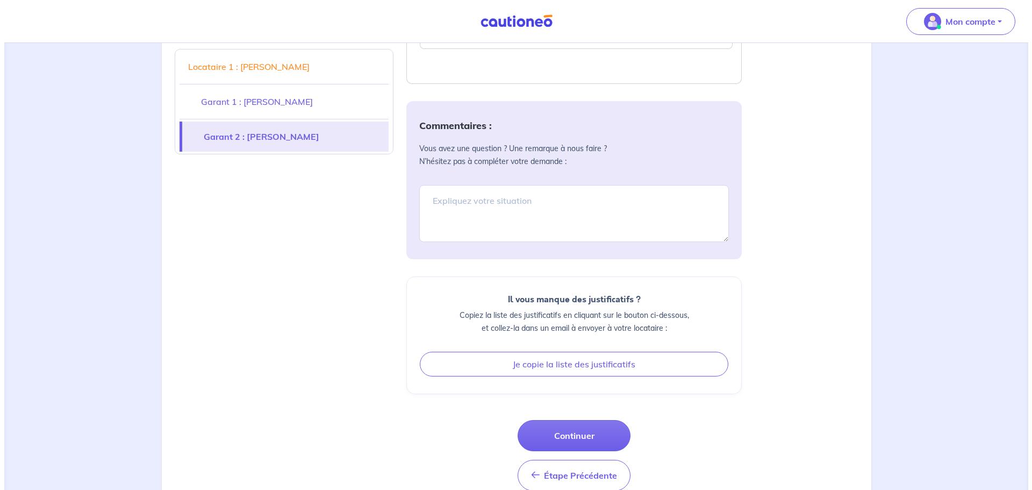
scroll to position [2404, 0]
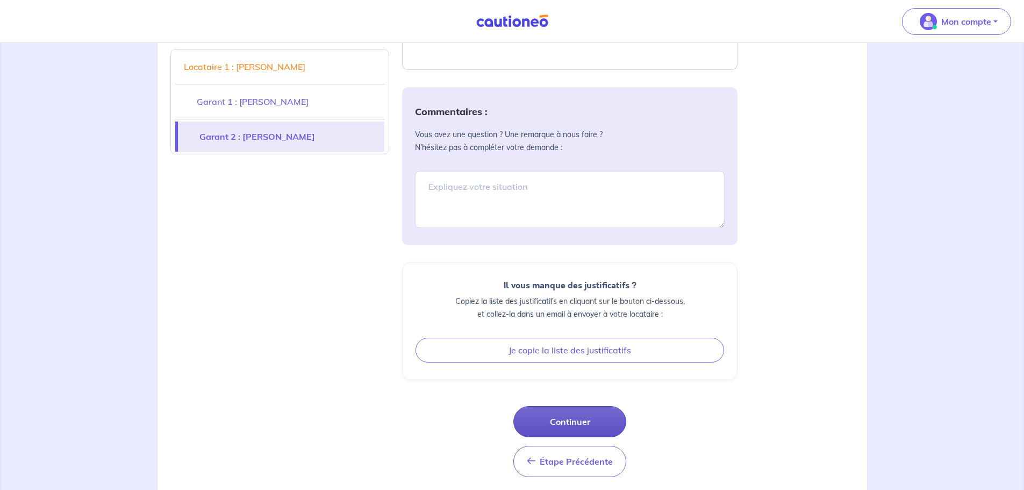
click at [560, 408] on button "Continuer" at bounding box center [569, 421] width 113 height 31
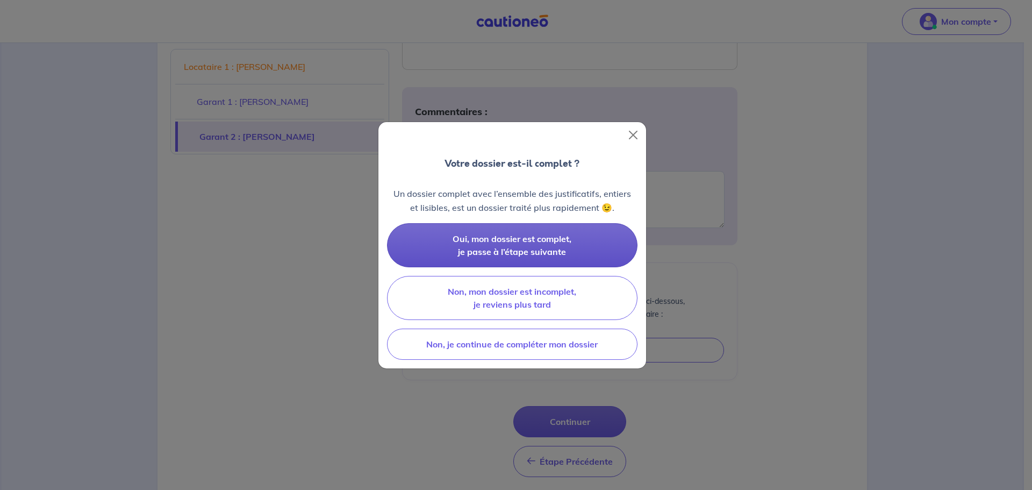
click at [470, 255] on span "Oui, mon dossier est complet, je passe à l’étape suivante" at bounding box center [511, 245] width 119 height 24
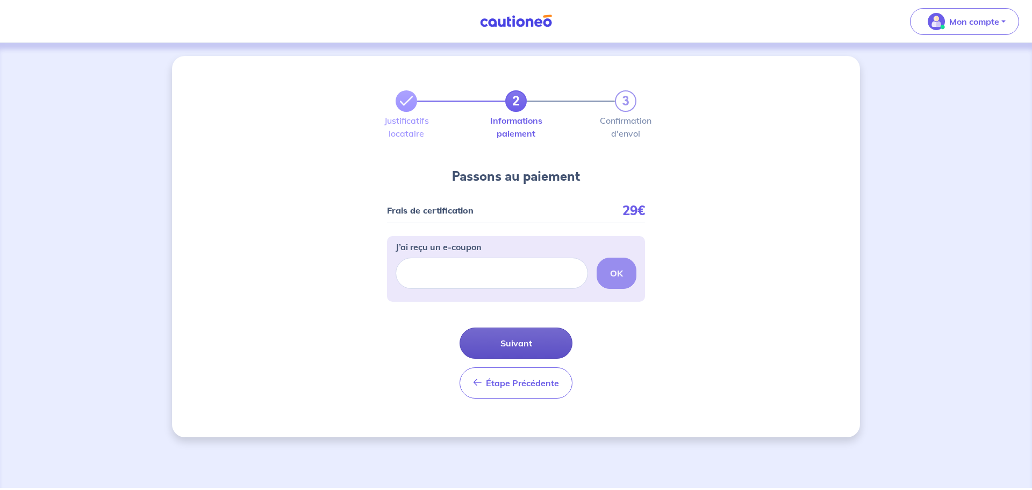
click at [522, 342] on button "Suivant" at bounding box center [515, 342] width 113 height 31
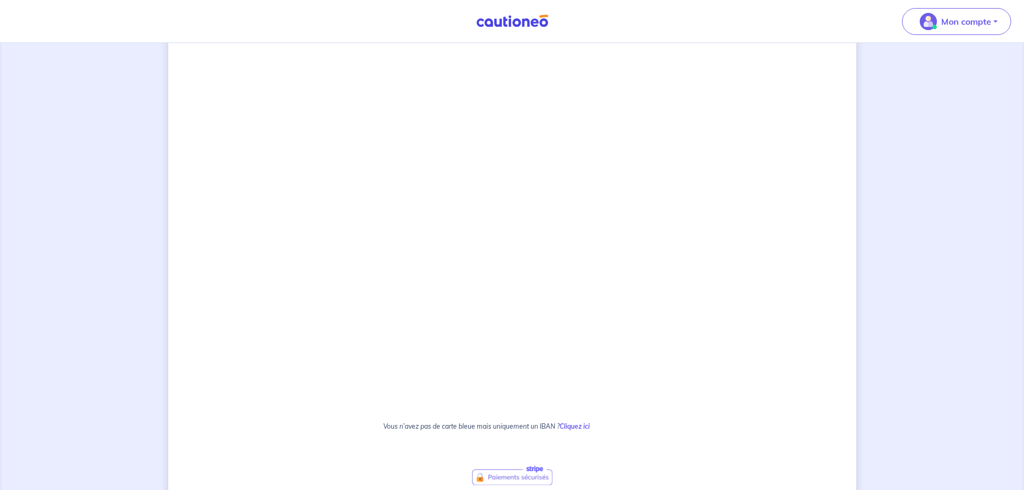
scroll to position [376, 0]
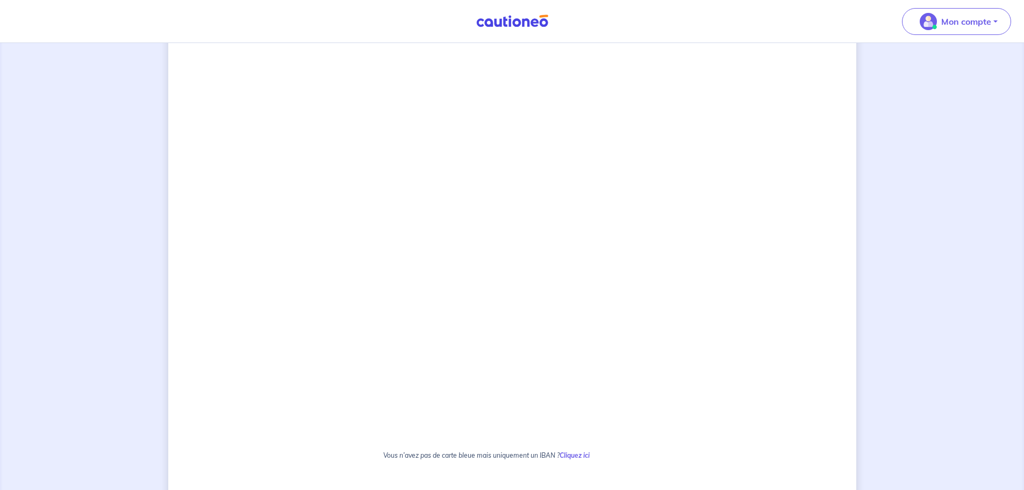
click at [845, 251] on div "2 3 Justificatifs locataire Informations paiement Confirmation d'envoi Passons …" at bounding box center [512, 182] width 688 height 1004
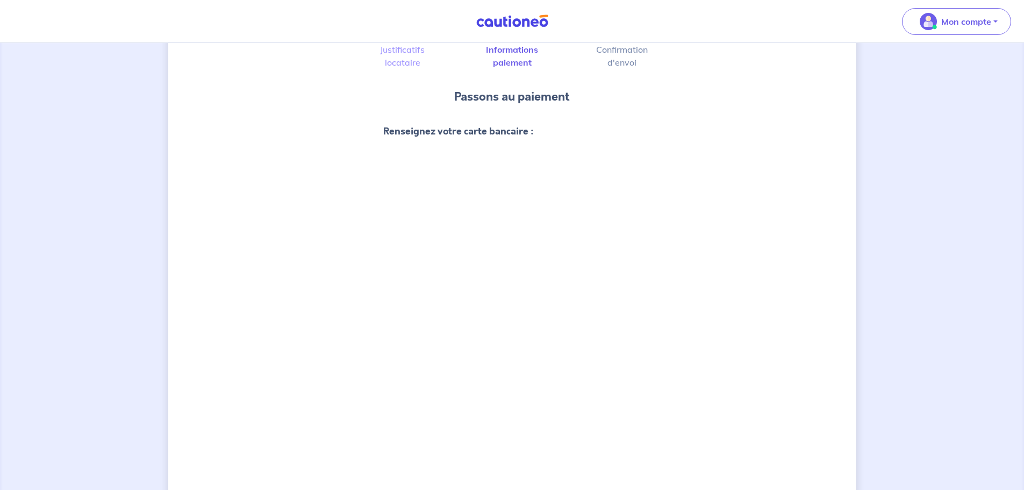
click at [817, 329] on div "2 3 Justificatifs locataire Informations paiement Confirmation d'envoi Passons …" at bounding box center [512, 364] width 688 height 741
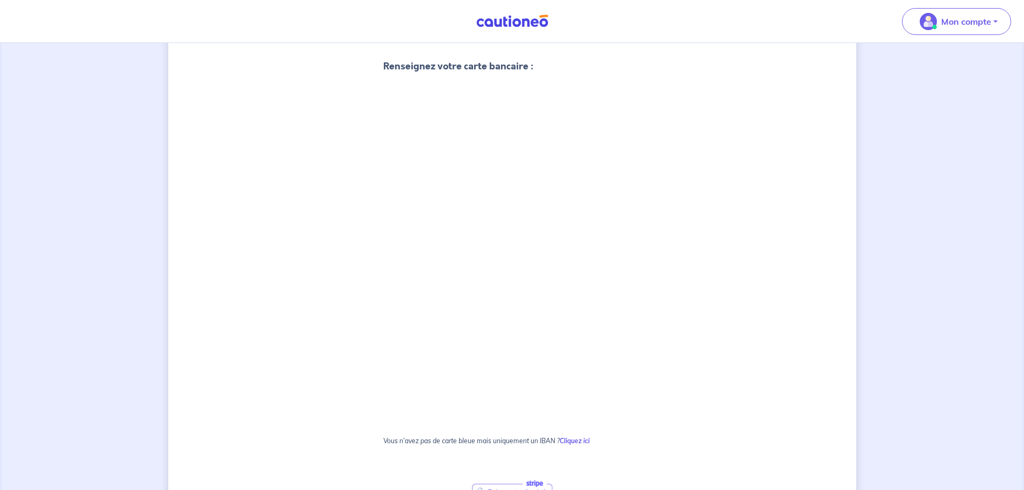
scroll to position [161, 0]
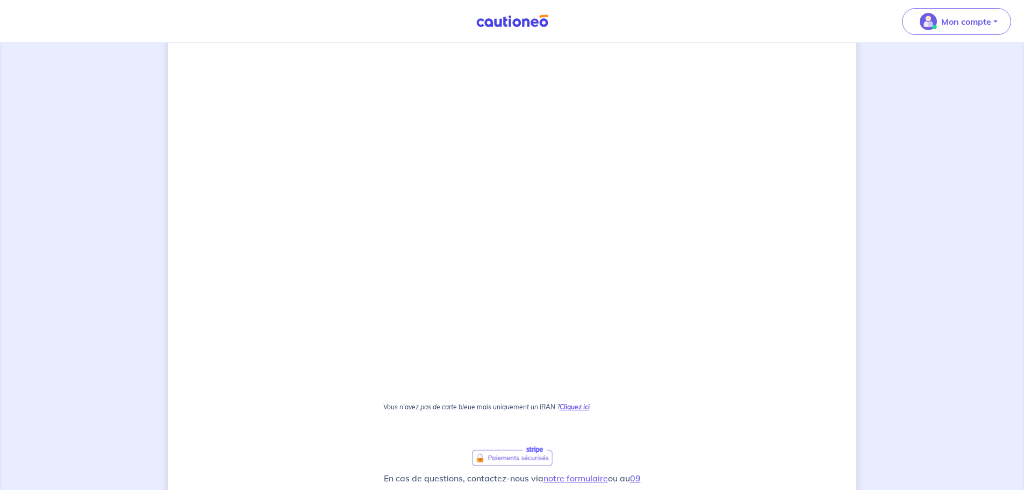
click at [585, 407] on strong "Cliquez ici" at bounding box center [574, 406] width 30 height 8
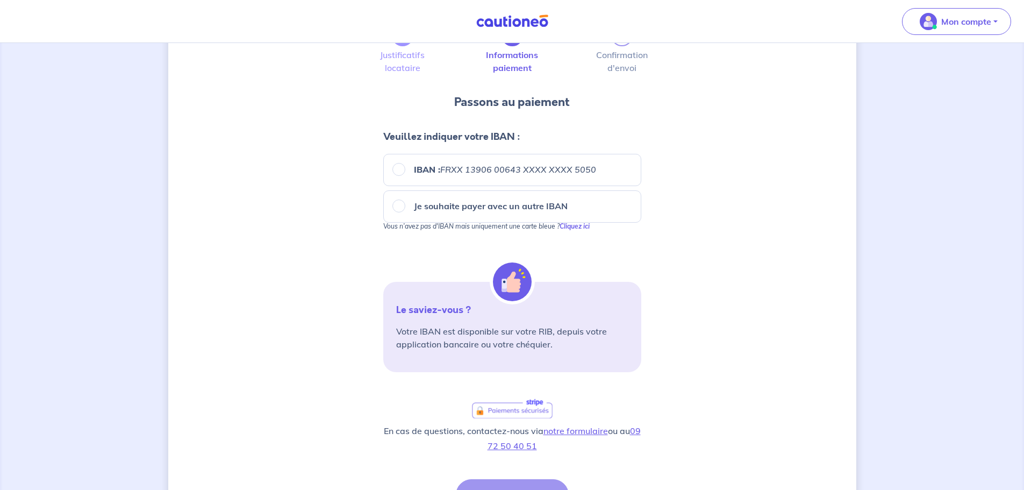
scroll to position [0, 0]
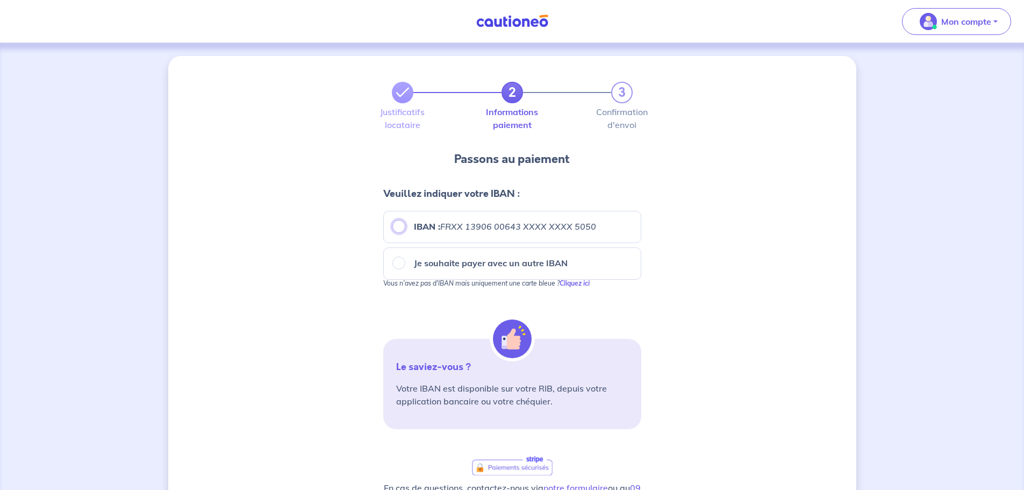
click at [401, 225] on input "IBAN : FRXX 13906 00643 XXXX XXXX 5050" at bounding box center [398, 226] width 13 height 13
radio input "true"
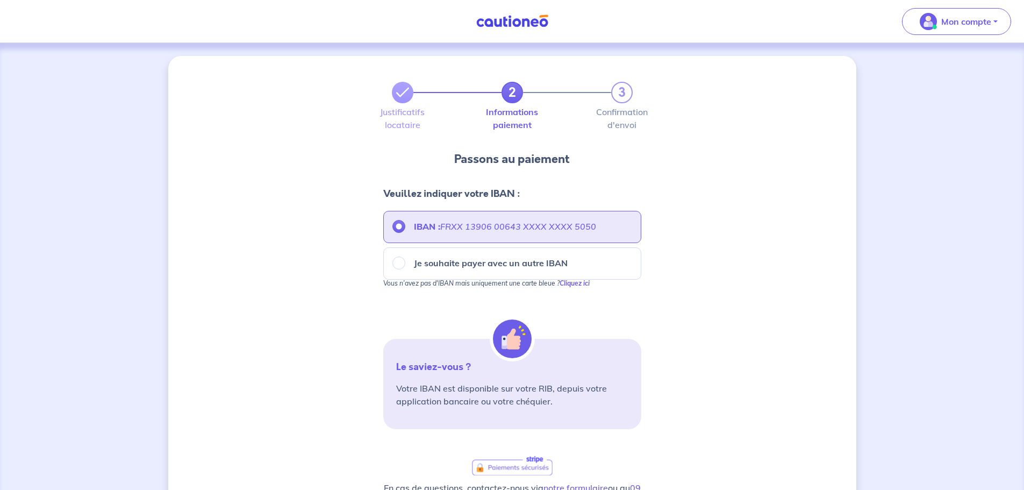
click at [472, 233] on div "IBAN : FRXX 13906 00643 XXXX XXXX 5050" at bounding box center [512, 227] width 258 height 32
click at [471, 223] on em "FRXX 13906 00643 XXXX XXXX 5050" at bounding box center [518, 226] width 156 height 11
click at [405, 223] on input "IBAN : FRXX 13906 00643 XXXX XXXX 5050" at bounding box center [398, 226] width 13 height 13
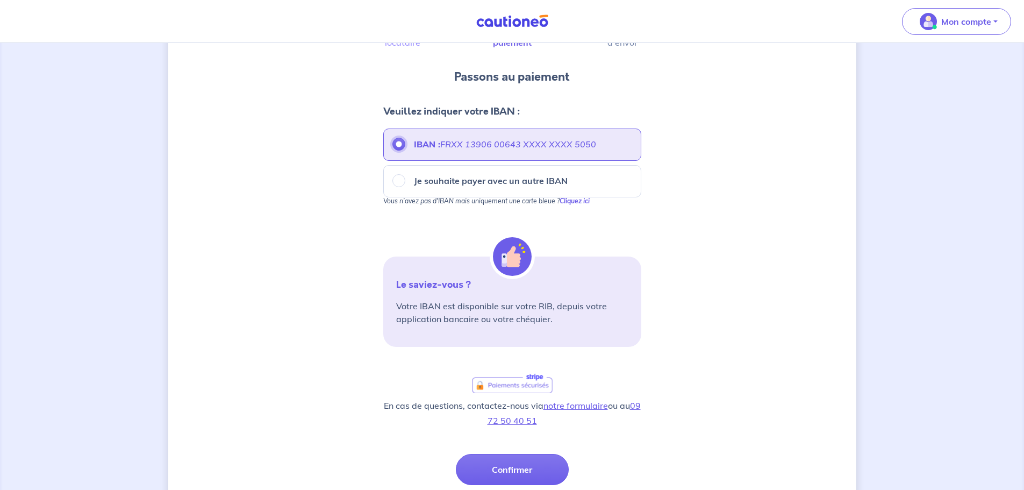
scroll to position [107, 0]
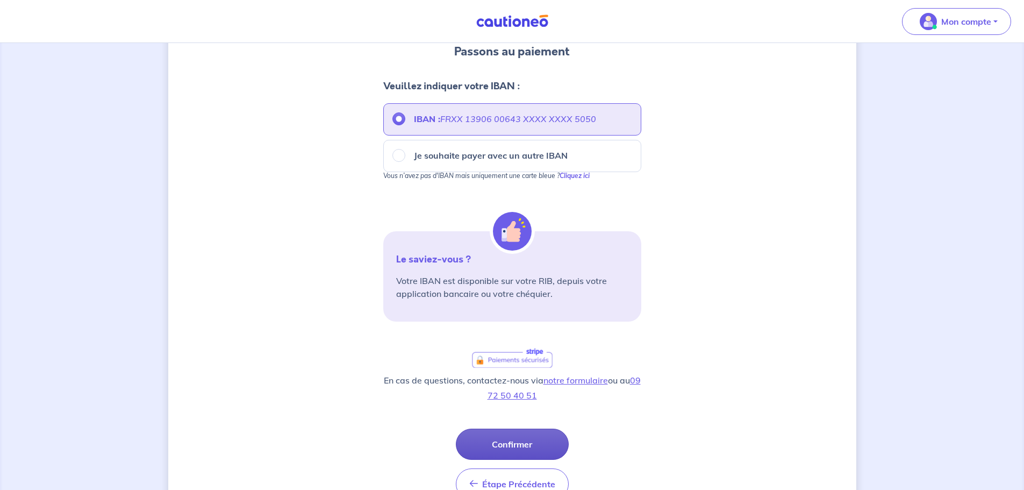
click at [493, 446] on button "Confirmer" at bounding box center [512, 443] width 113 height 31
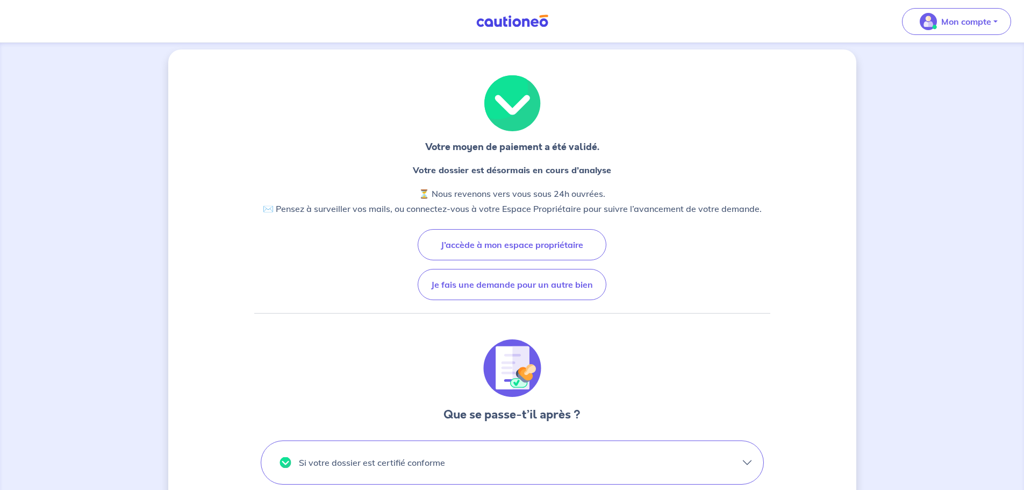
scroll to position [6, 0]
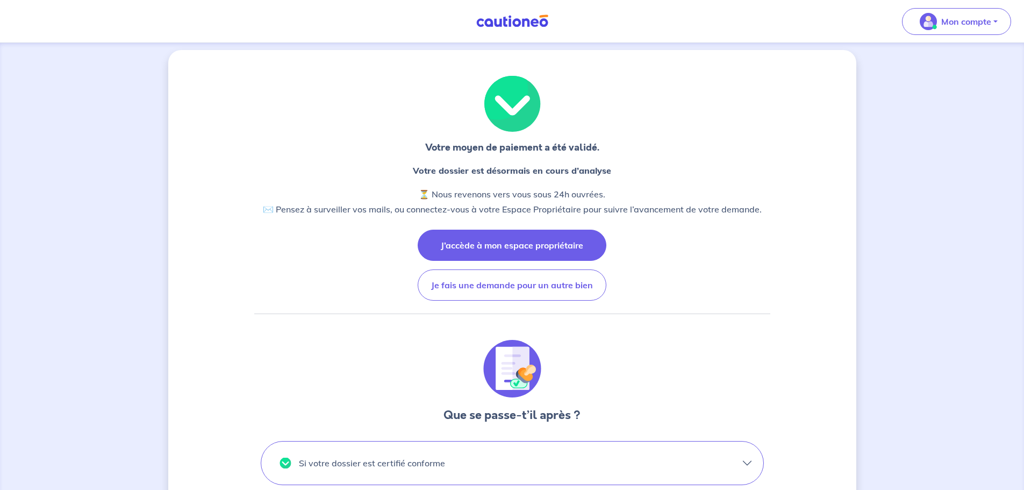
click at [490, 245] on button "J’accède à mon espace propriétaire" at bounding box center [512, 244] width 189 height 31
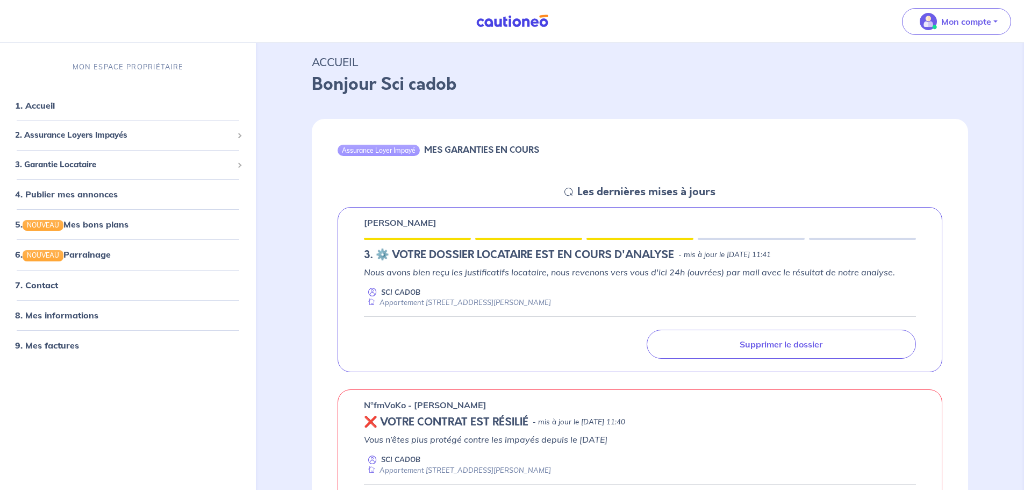
scroll to position [54, 0]
